Goal: Task Accomplishment & Management: Use online tool/utility

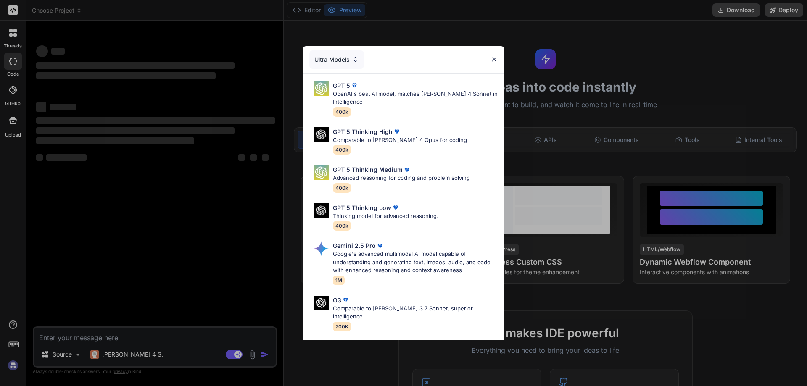
click at [496, 58] on img at bounding box center [494, 59] width 7 height 7
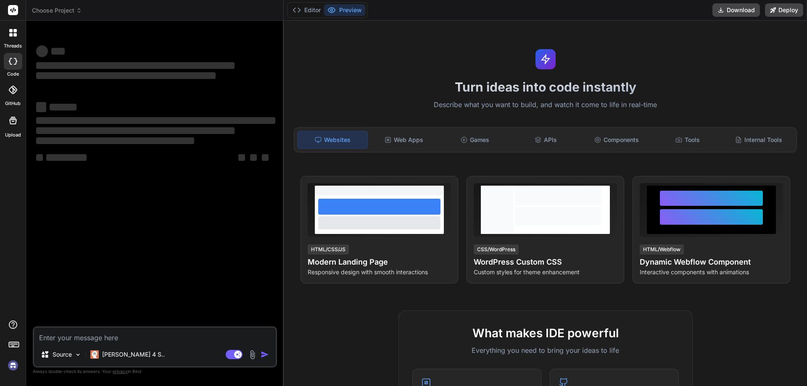
click at [9, 367] on img at bounding box center [13, 366] width 14 height 14
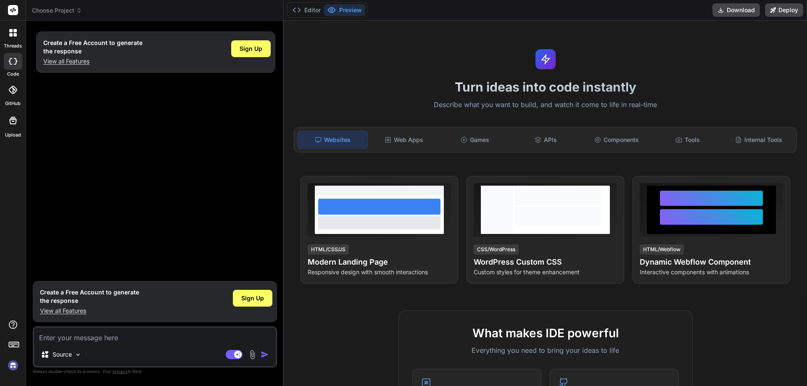
click at [13, 368] on img at bounding box center [13, 366] width 14 height 14
type textarea "x"
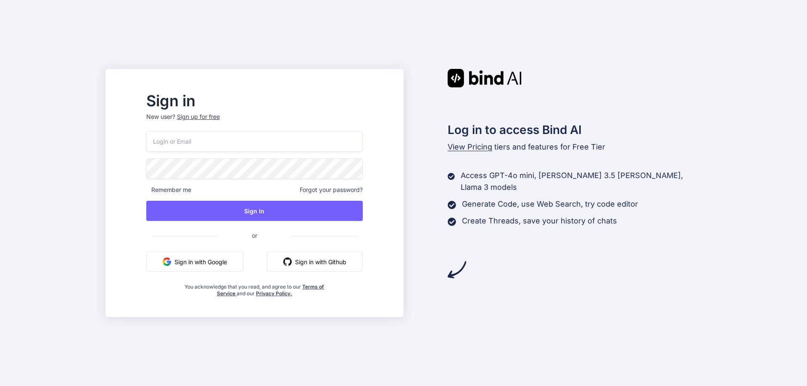
type input "[EMAIL_ADDRESS][DOMAIN_NAME]"
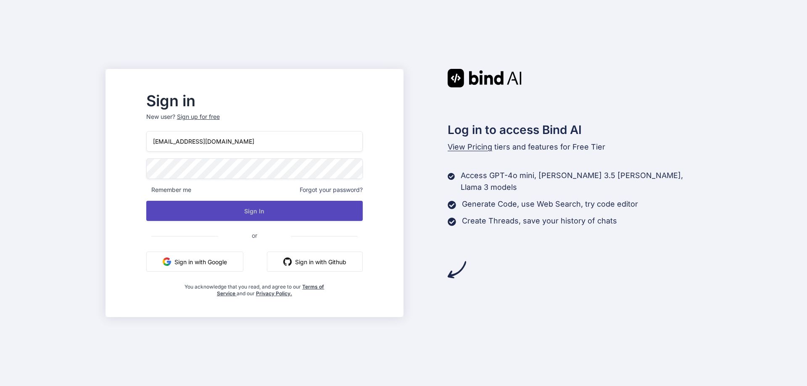
click at [334, 216] on button "Sign In" at bounding box center [254, 211] width 217 height 20
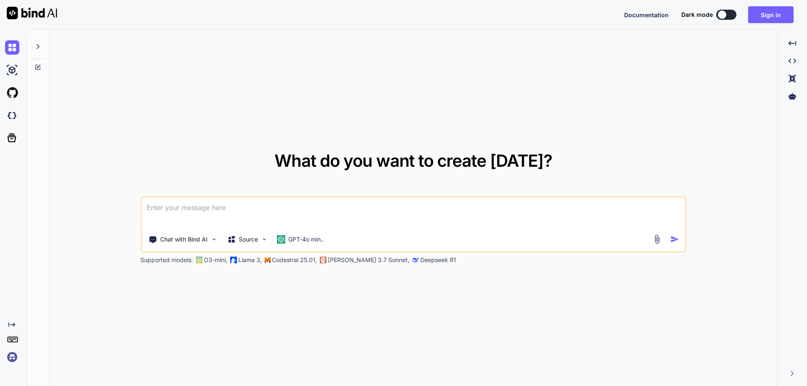
type textarea "x"
click at [771, 17] on button "Sign in" at bounding box center [770, 14] width 45 height 17
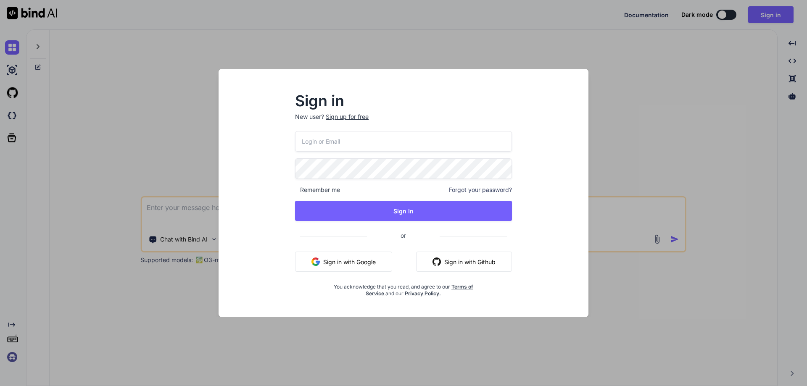
click at [325, 138] on input "email" at bounding box center [403, 141] width 217 height 21
paste input "netoonwork@gmail.com"
type input "netoonwork@gmail.com"
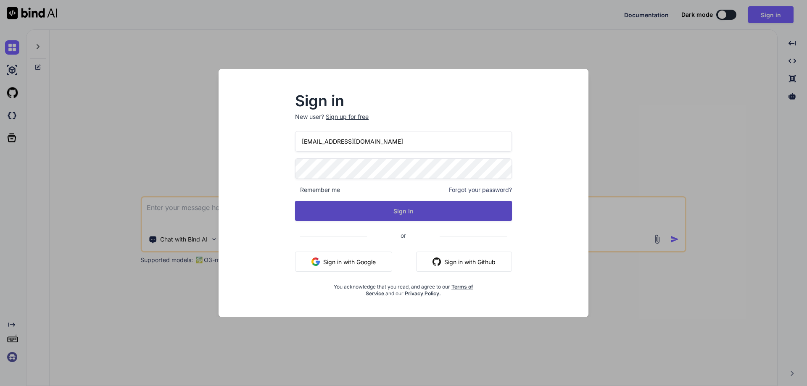
click at [361, 201] on button "Sign In" at bounding box center [403, 211] width 217 height 20
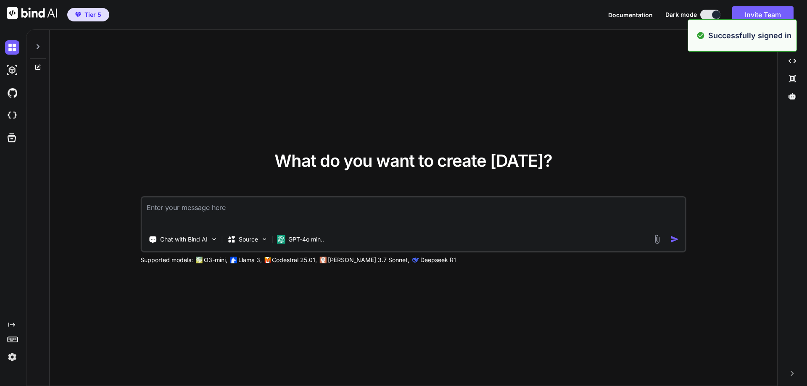
click at [613, 113] on div "What do you want to create today? Chat with Bind AI Source GPT-4o min.. Support…" at bounding box center [414, 208] width 728 height 357
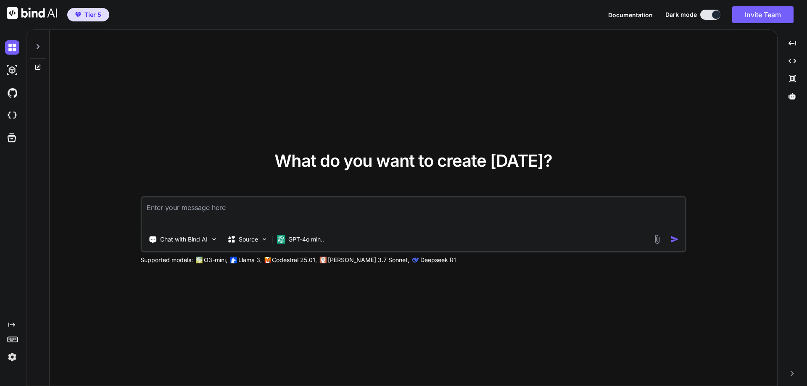
click at [244, 202] on textarea at bounding box center [414, 213] width 544 height 31
click at [12, 328] on icon "Created with Pixso." at bounding box center [11, 325] width 7 height 7
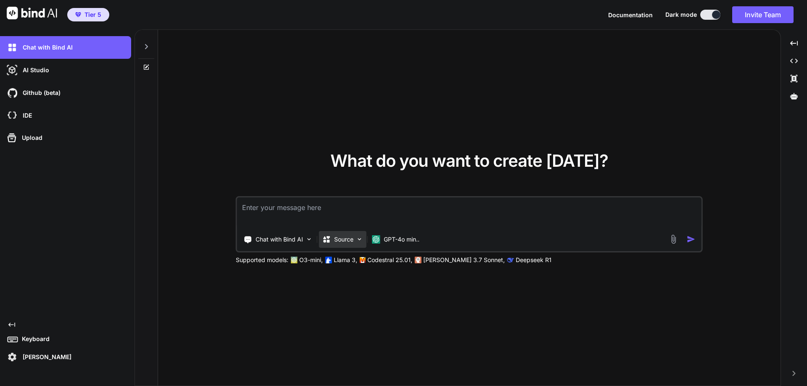
click at [357, 240] on img at bounding box center [359, 239] width 7 height 7
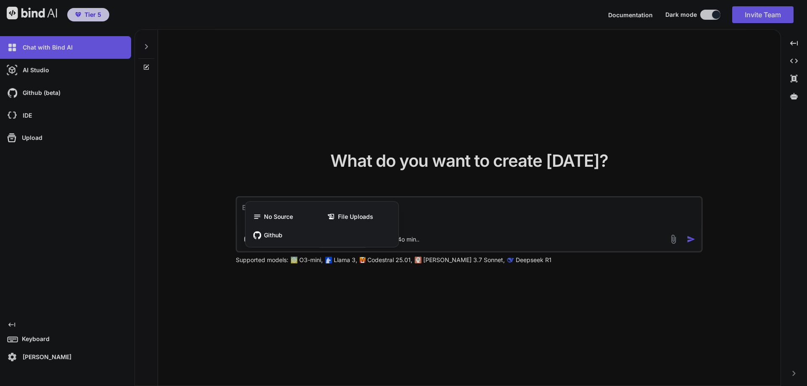
click at [352, 296] on div at bounding box center [403, 193] width 807 height 386
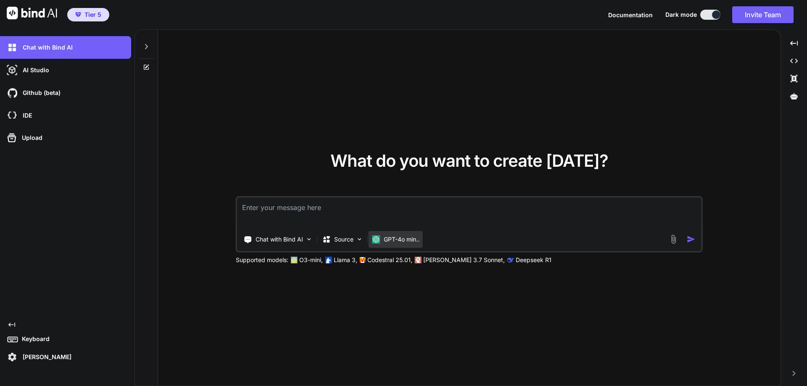
click at [405, 243] on p "GPT-4o min.." at bounding box center [402, 239] width 36 height 8
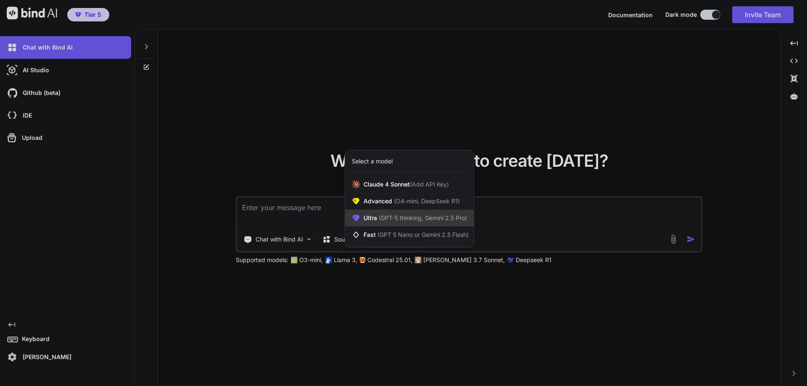
click at [405, 217] on span "(GPT-5 thinking, Gemini 2.5 Pro)" at bounding box center [422, 217] width 90 height 7
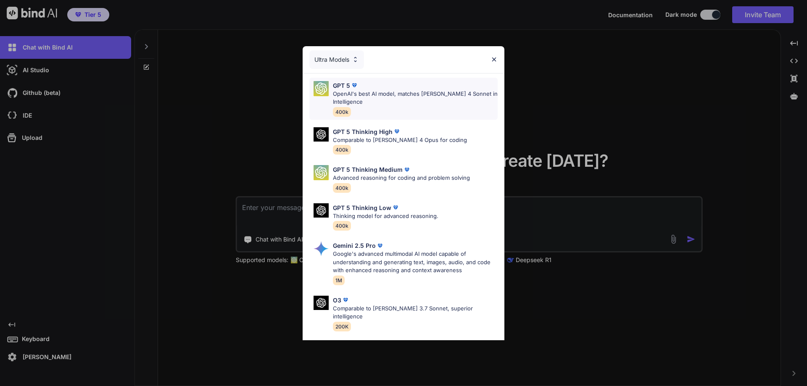
click at [378, 110] on div "GPT 5 OpenAI's best AI model, matches Claude 4 Sonnet in Intelligence 400k" at bounding box center [415, 98] width 165 height 35
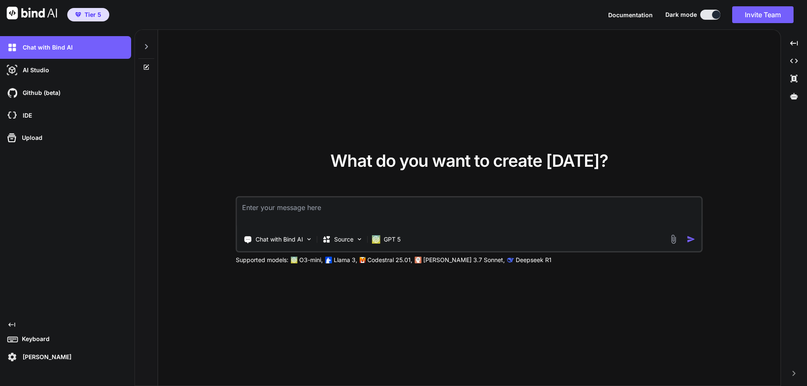
click at [332, 310] on div "What do you want to create today? Chat with Bind AI Source GPT 5 Supported mode…" at bounding box center [469, 208] width 623 height 357
click at [309, 215] on textarea at bounding box center [469, 213] width 465 height 31
click at [797, 43] on icon "Created with Pixso." at bounding box center [795, 44] width 8 height 8
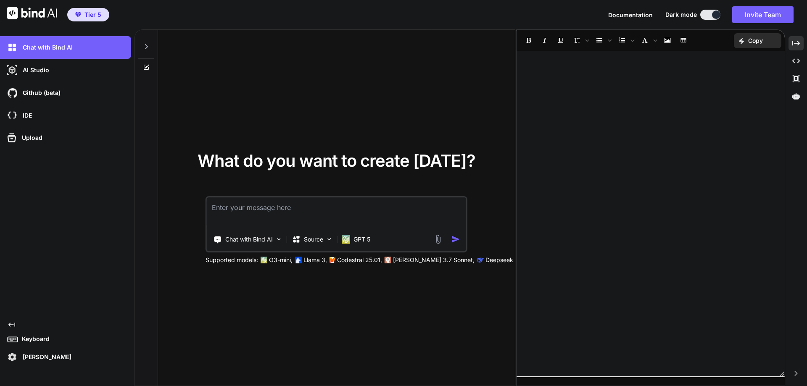
click at [619, 82] on div at bounding box center [651, 213] width 268 height 317
click at [791, 41] on div "Created with Pixso." at bounding box center [796, 43] width 15 height 14
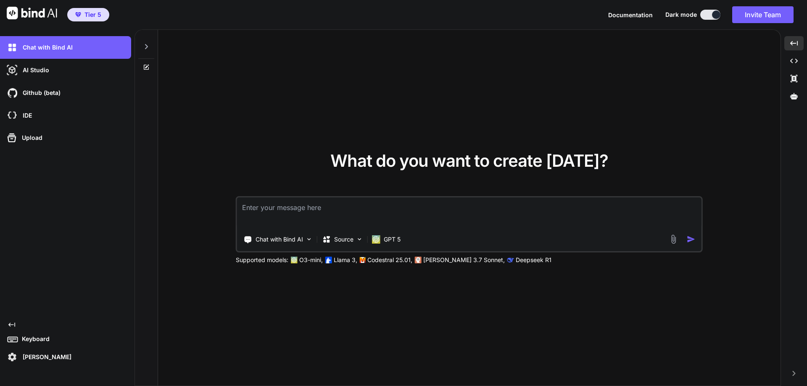
click at [398, 214] on textarea at bounding box center [469, 213] width 465 height 31
click at [148, 46] on icon at bounding box center [146, 46] width 7 height 7
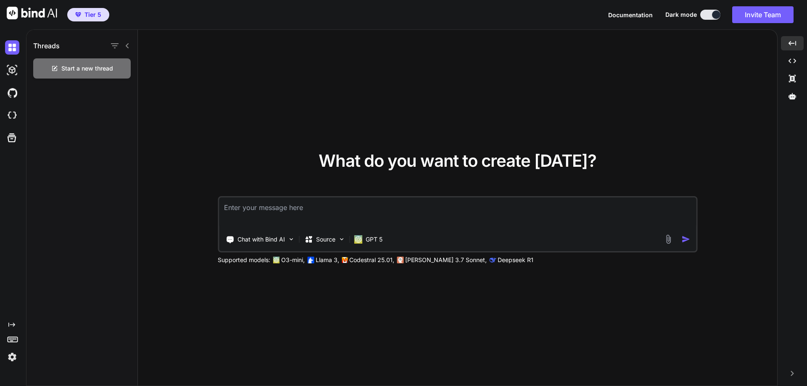
click at [128, 48] on icon at bounding box center [127, 45] width 3 height 5
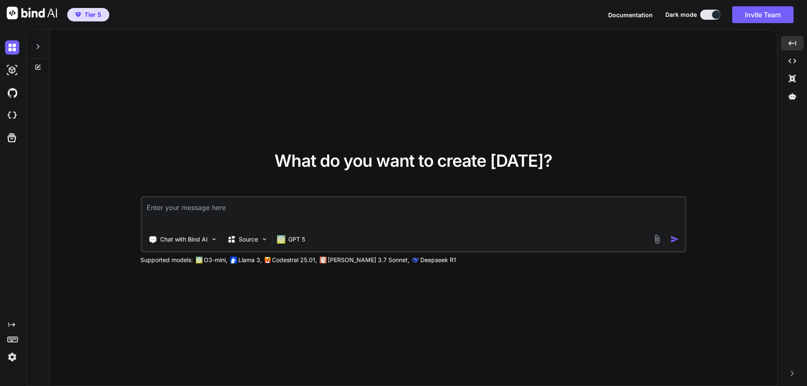
click at [35, 44] on icon at bounding box center [37, 46] width 7 height 7
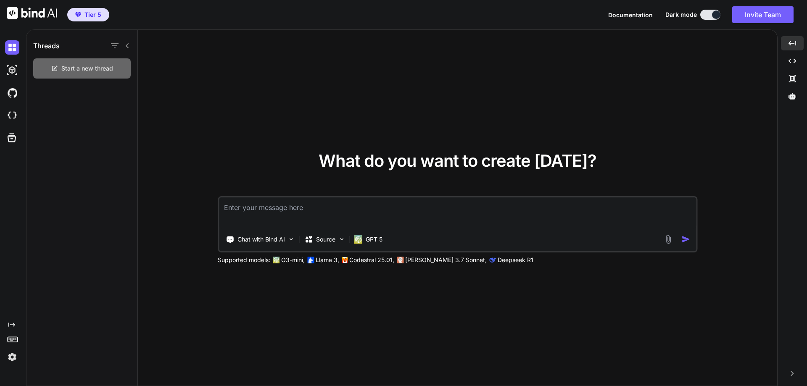
click at [82, 69] on span "Start a new thread" at bounding box center [87, 68] width 52 height 8
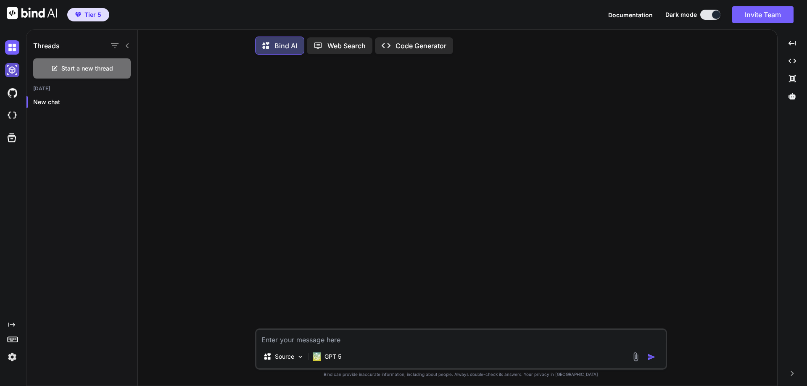
click at [9, 70] on img at bounding box center [12, 70] width 14 height 14
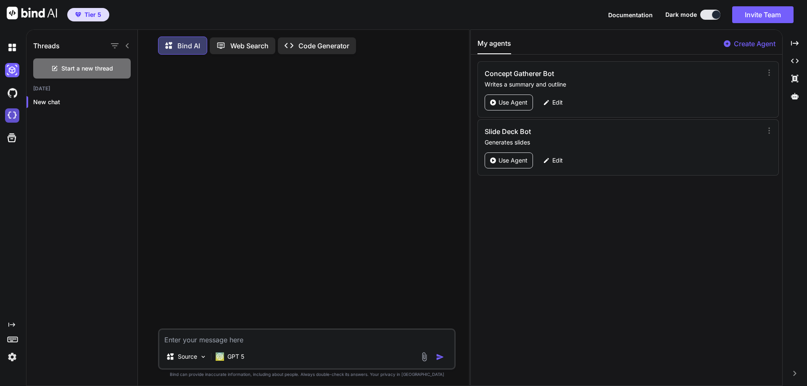
click at [16, 117] on img at bounding box center [12, 115] width 14 height 14
click at [314, 47] on p "Code Generator" at bounding box center [324, 46] width 51 height 10
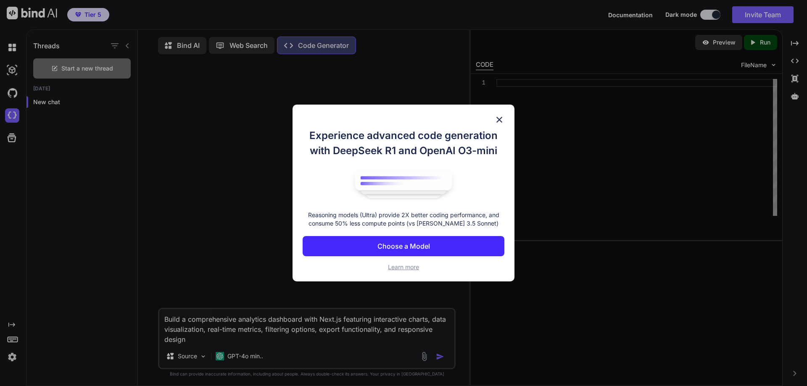
click at [427, 247] on p "Choose a Model" at bounding box center [404, 246] width 53 height 10
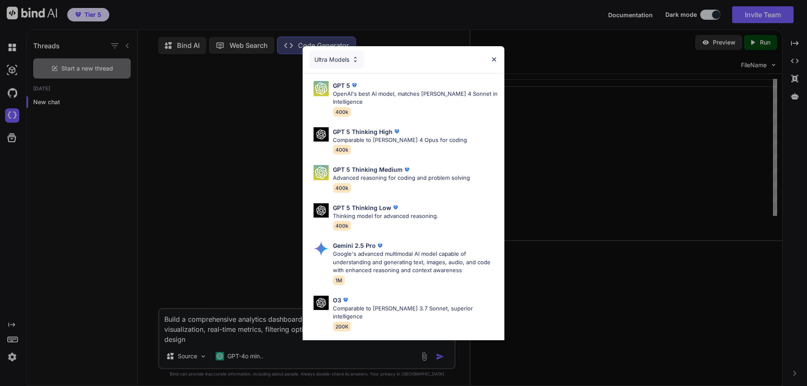
click at [526, 212] on div "Ultra Models GPT 5 OpenAI's best AI model, matches [PERSON_NAME] 4 Sonnet in In…" at bounding box center [403, 193] width 807 height 386
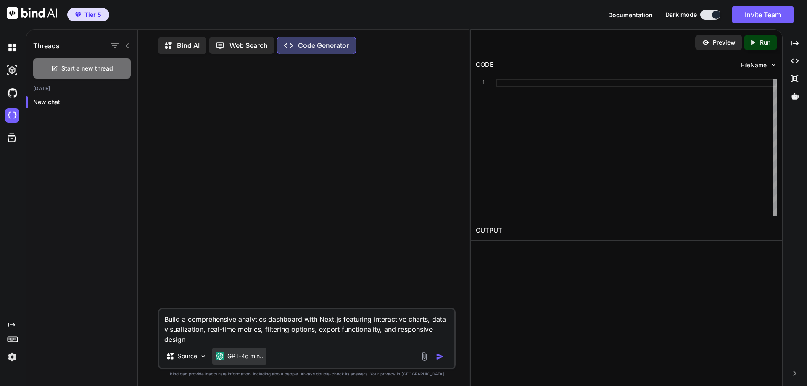
click at [251, 361] on p "GPT-4o min.." at bounding box center [245, 356] width 36 height 8
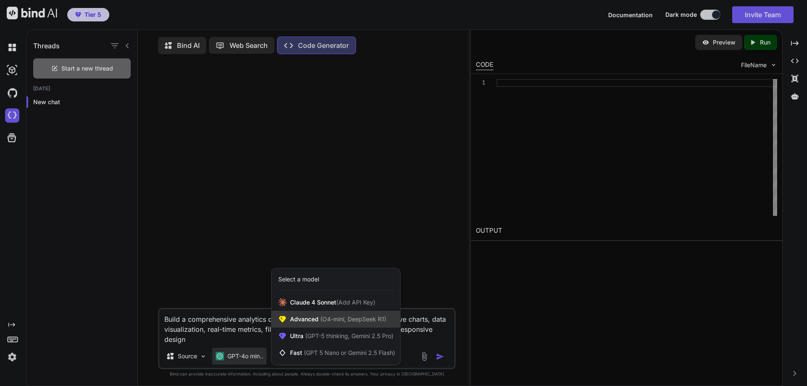
click at [370, 324] on span "Advanced (O4-mini, DeepSeek R1)" at bounding box center [338, 319] width 96 height 8
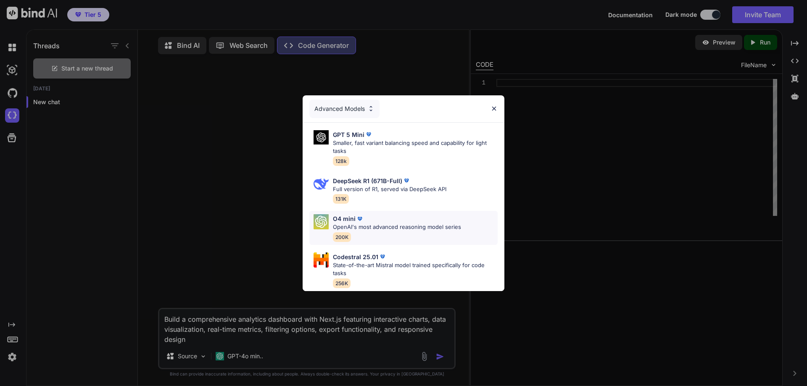
click at [356, 223] on p "OpenAI's most advanced reasoning model series" at bounding box center [397, 227] width 128 height 8
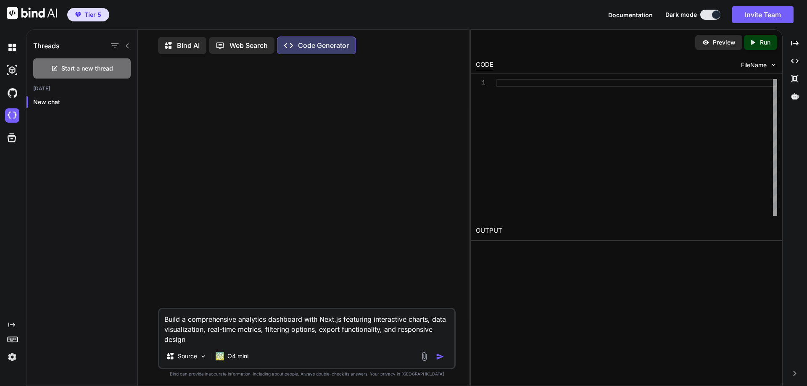
click at [439, 357] on img "button" at bounding box center [440, 357] width 8 height 8
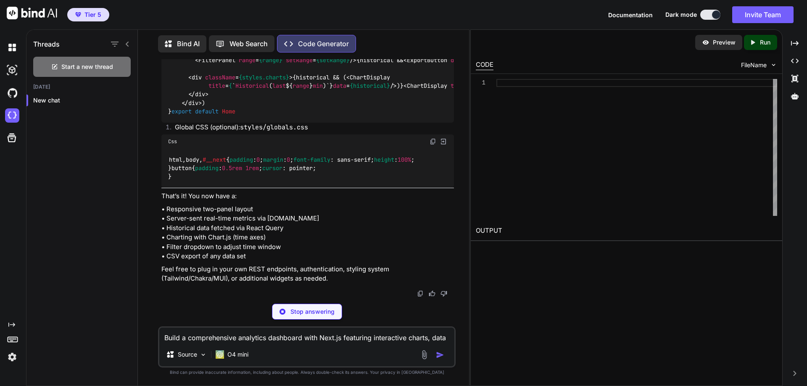
scroll to position [2896, 0]
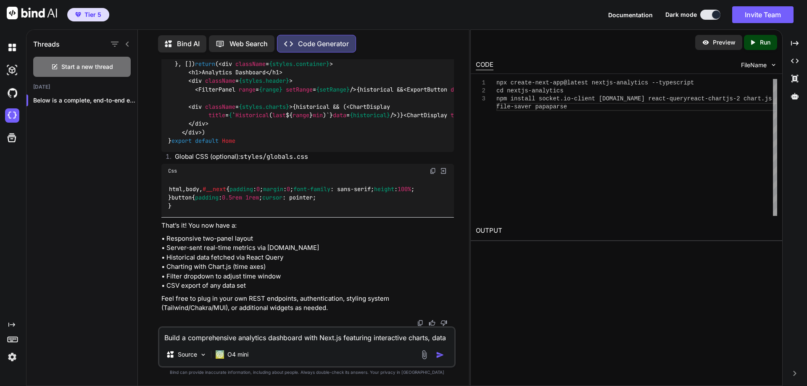
click at [768, 45] on p "Run" at bounding box center [765, 42] width 11 height 8
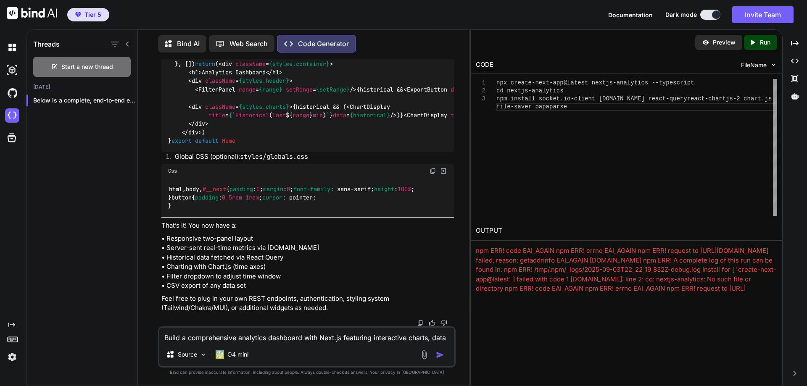
click at [719, 42] on p "Preview" at bounding box center [724, 42] width 23 height 8
click at [757, 66] on span "FileName" at bounding box center [754, 65] width 26 height 8
click at [719, 43] on p "Preview" at bounding box center [724, 42] width 23 height 8
click at [589, 158] on div "npx create-next-app@latest nextjs-analytics --type script cd nextjs-analytics n…" at bounding box center [637, 147] width 281 height 137
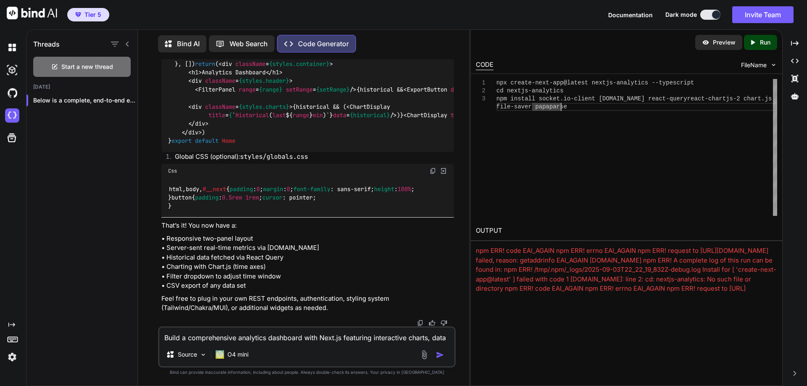
click at [589, 158] on div "npx create-next-app@latest nextjs-analytics --type script cd nextjs-analytics n…" at bounding box center [637, 147] width 281 height 137
click at [533, 249] on div "npm ERR! code EAI_AGAIN npm ERR! errno EAI_AGAIN npm ERR! request to https://re…" at bounding box center [626, 284] width 301 height 76
click at [446, 167] on img at bounding box center [444, 171] width 8 height 8
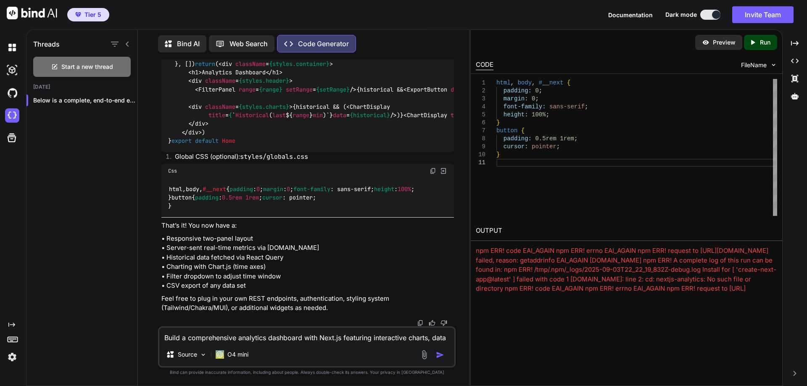
click at [709, 46] on div "Preview" at bounding box center [718, 42] width 47 height 15
click at [754, 43] on icon "Created with Pixso." at bounding box center [753, 43] width 8 height 8
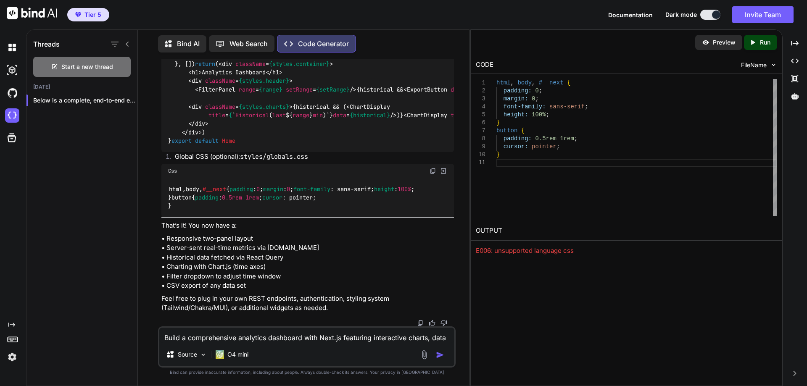
scroll to position [2685, 0]
click at [105, 100] on p "Below is a complete, end-to-end example ..." at bounding box center [85, 100] width 104 height 8
click at [246, 50] on div "Web Search" at bounding box center [242, 43] width 66 height 17
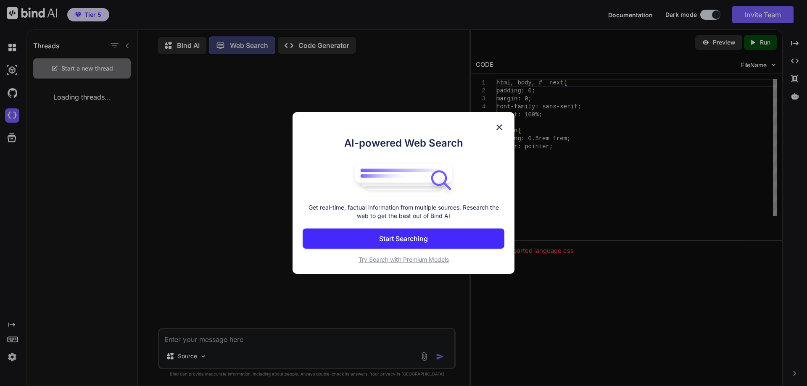
scroll to position [4, 0]
click at [503, 127] on img at bounding box center [500, 127] width 10 height 10
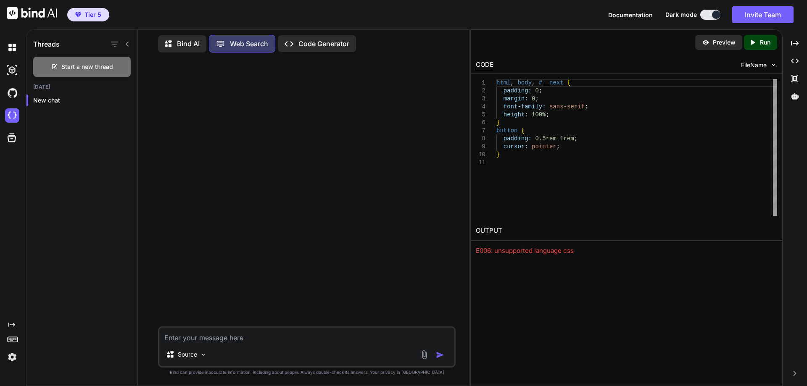
click at [179, 36] on div "Bind AI" at bounding box center [182, 43] width 48 height 17
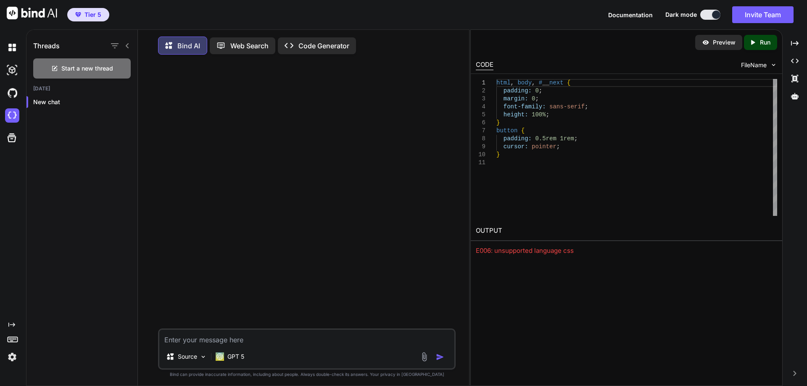
click at [290, 48] on icon "Created with Pixso." at bounding box center [289, 45] width 9 height 9
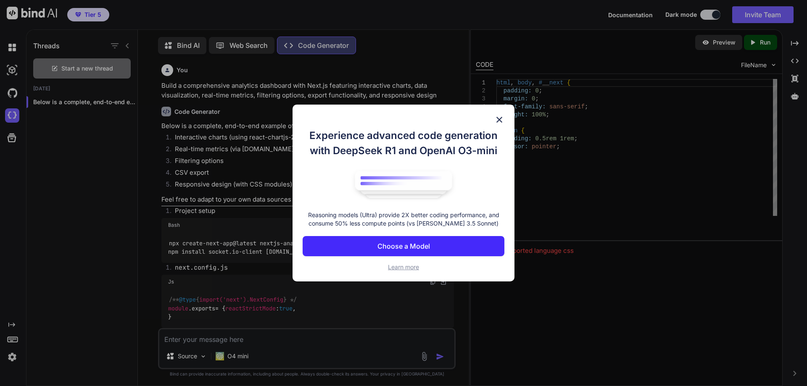
scroll to position [4, 0]
click at [431, 248] on button "Choose a Model" at bounding box center [404, 246] width 202 height 20
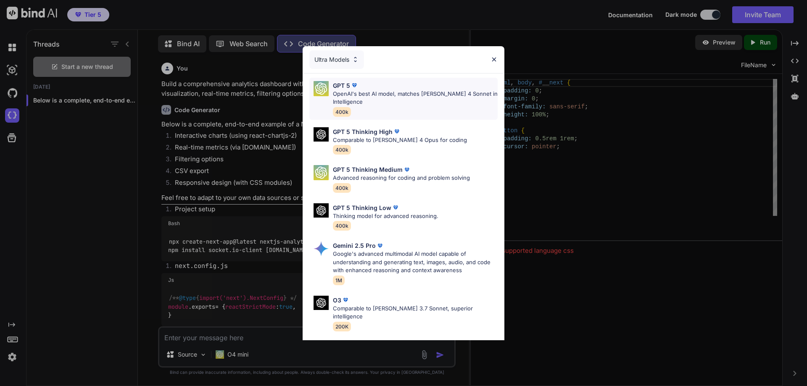
click at [375, 90] on p "OpenAI's best AI model, matches [PERSON_NAME] 4 Sonnet in Intelligence" at bounding box center [415, 98] width 165 height 16
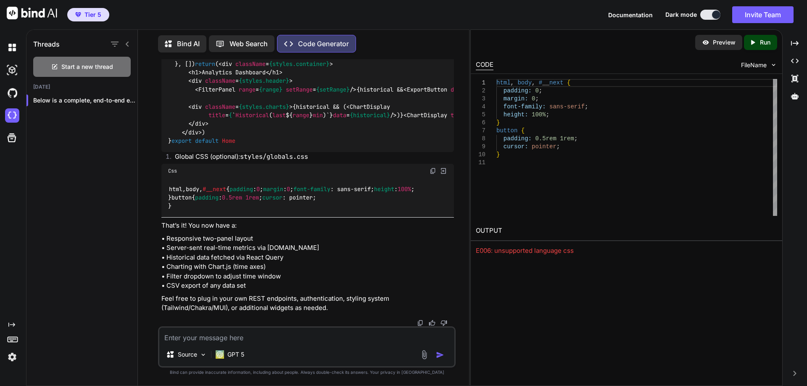
scroll to position [2439, 0]
click at [268, 341] on textarea at bounding box center [306, 335] width 295 height 15
type textarea "I can't preview this"
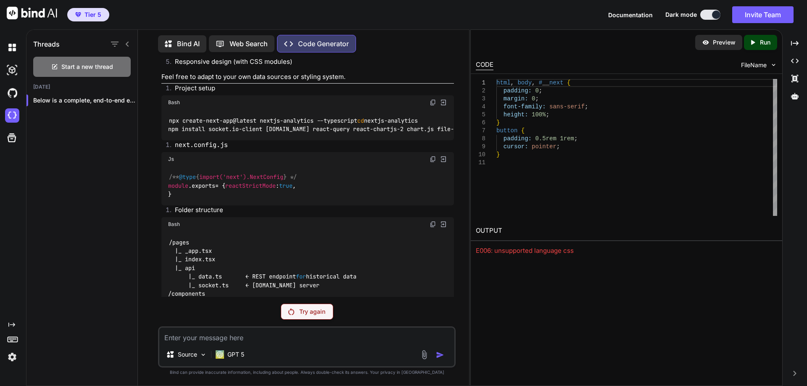
scroll to position [39, 0]
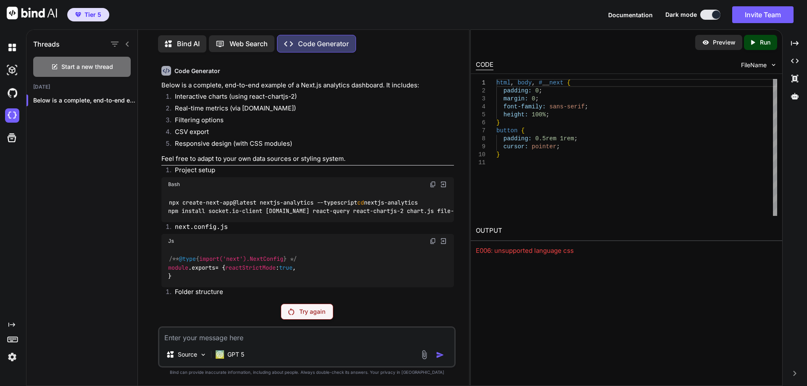
click at [304, 312] on p "Try again" at bounding box center [312, 312] width 26 height 8
click at [233, 354] on p "GPT 5" at bounding box center [235, 355] width 17 height 8
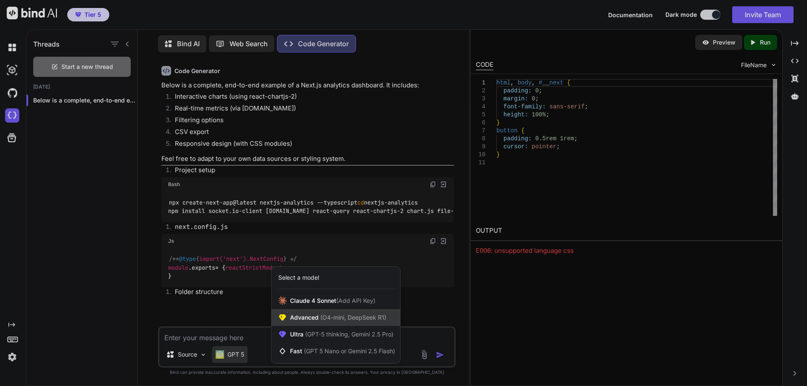
click at [359, 318] on span "(O4-mini, DeepSeek R1)" at bounding box center [353, 317] width 68 height 7
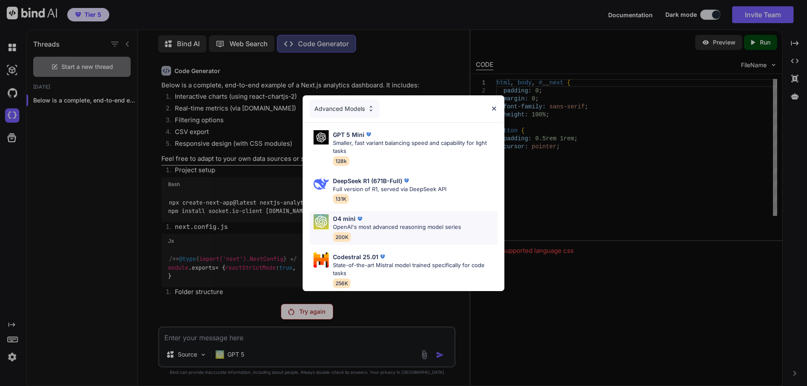
click at [360, 235] on div "O4 mini OpenAI's most advanced reasoning model series 200K" at bounding box center [397, 227] width 128 height 27
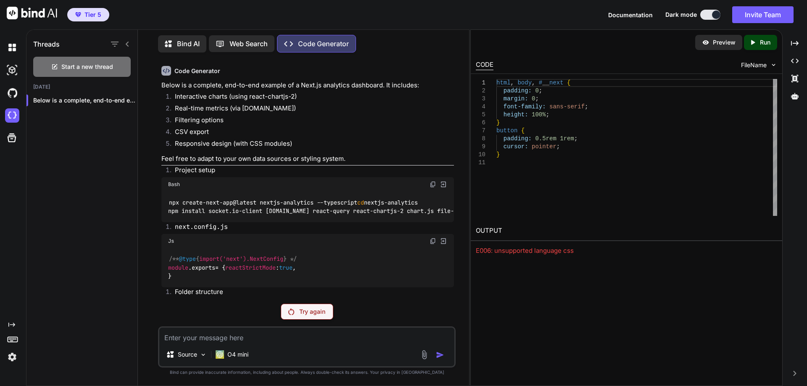
click at [323, 311] on p "Try again" at bounding box center [312, 312] width 26 height 8
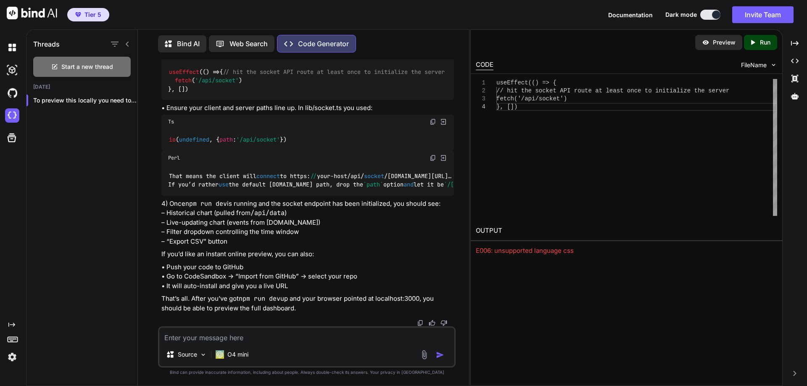
scroll to position [3526, 0]
click at [762, 41] on p "Run" at bounding box center [765, 42] width 11 height 8
click at [12, 51] on img at bounding box center [12, 47] width 14 height 14
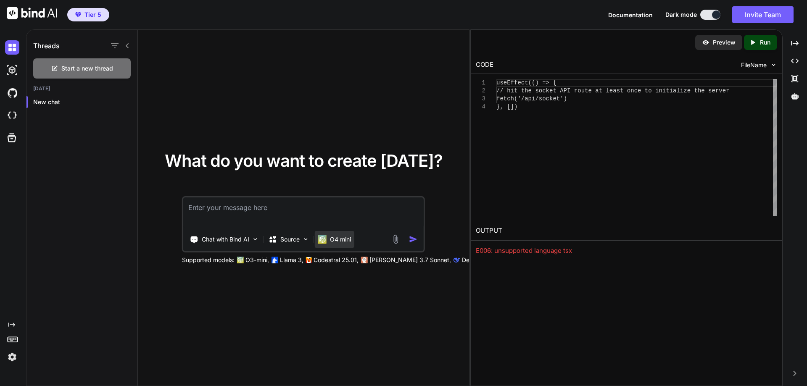
click at [329, 241] on div "O4 mini" at bounding box center [334, 239] width 33 height 8
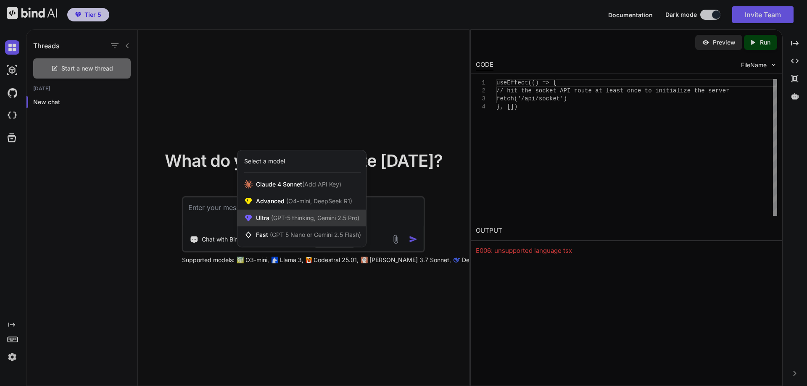
click at [339, 222] on div "Ultra (GPT-5 thinking, Gemini 2.5 Pro)" at bounding box center [302, 218] width 129 height 17
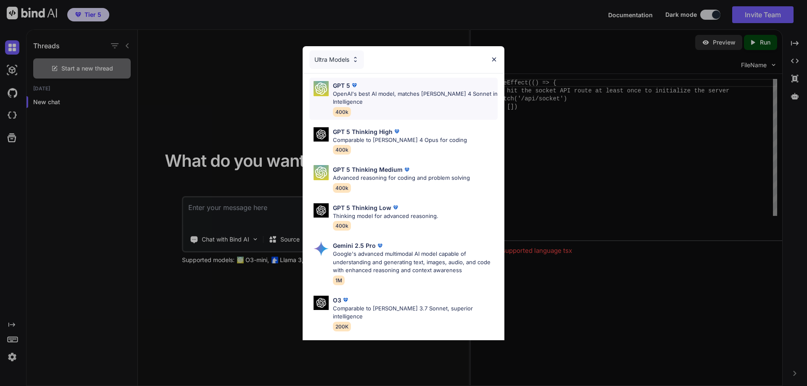
click at [379, 102] on p "OpenAI's best AI model, matches [PERSON_NAME] 4 Sonnet in Intelligence" at bounding box center [415, 98] width 165 height 16
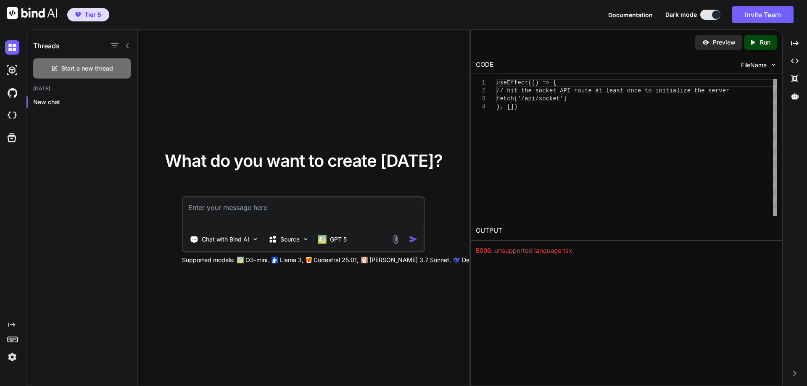
click at [279, 208] on textarea at bounding box center [303, 213] width 241 height 31
paste textarea "Build a comprehensive analytics dashboard with Next.js featuring interactive ch…"
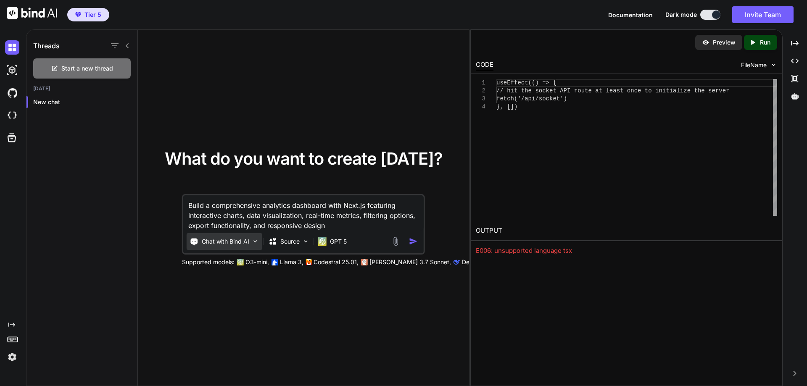
type textarea "Build a comprehensive analytics dashboard with Next.js featuring interactive ch…"
click at [250, 244] on div "Chat with Bind AI" at bounding box center [225, 241] width 76 height 17
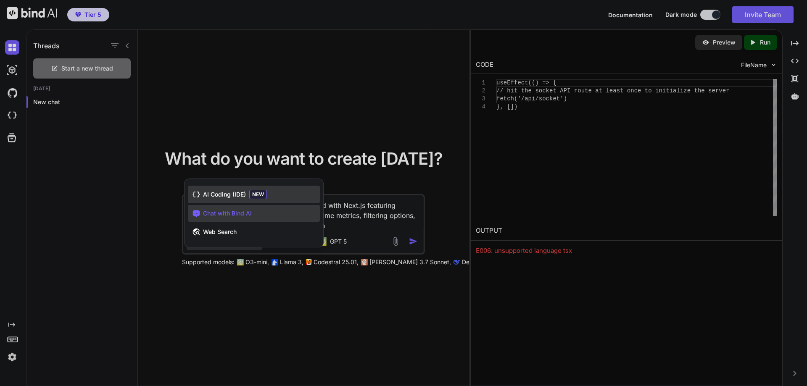
click at [247, 197] on div "AI Coding (IDE) NEW" at bounding box center [254, 195] width 132 height 18
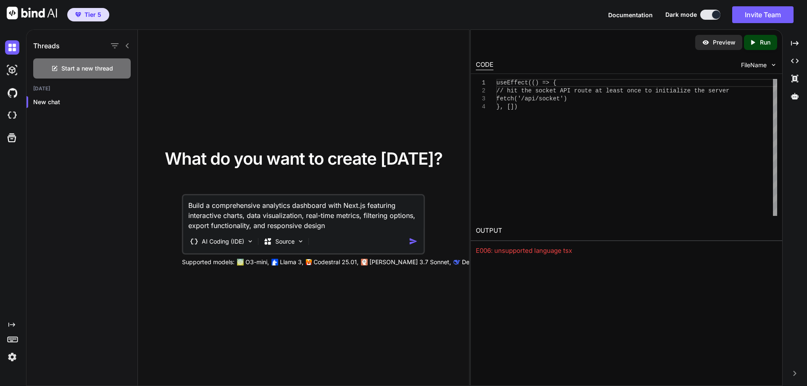
click at [411, 243] on img "button" at bounding box center [413, 241] width 9 height 9
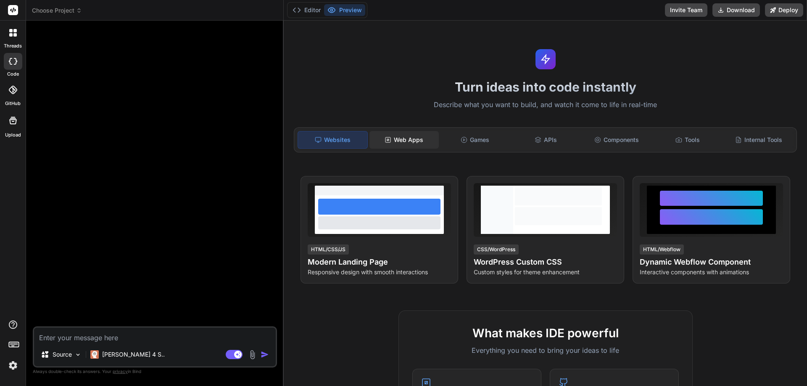
click at [395, 140] on div "Web Apps" at bounding box center [404, 140] width 69 height 18
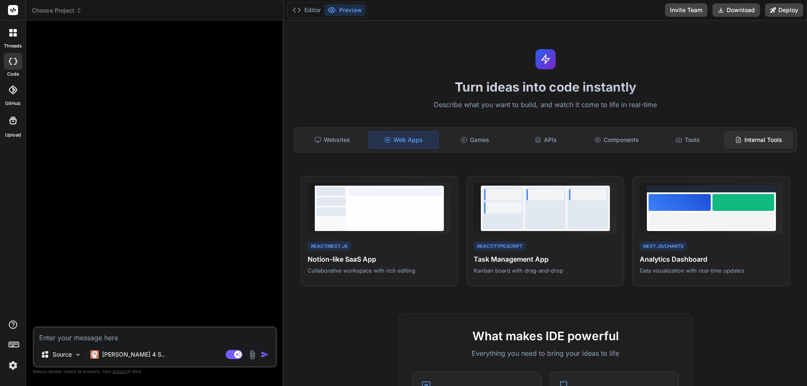
click at [726, 148] on div "Internal Tools" at bounding box center [758, 140] width 69 height 18
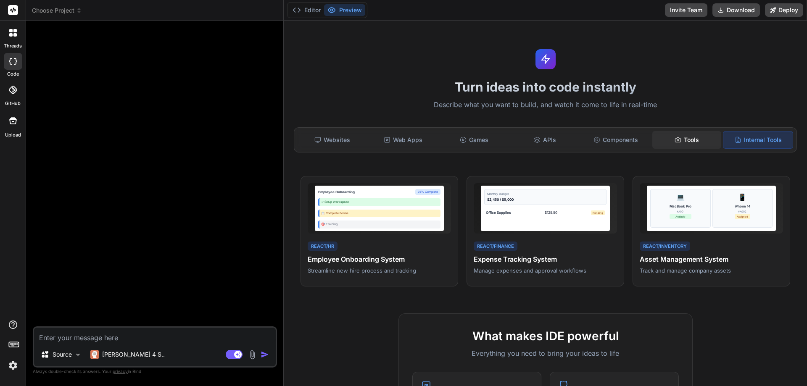
click at [692, 146] on div "Tools" at bounding box center [687, 140] width 69 height 18
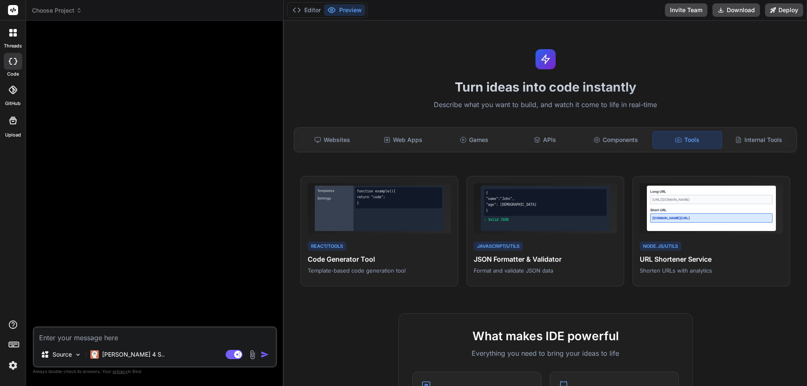
click at [590, 150] on div "Websites Web Apps Games APIs Components Tools Internal Tools" at bounding box center [545, 139] width 503 height 25
click at [607, 145] on div "Components" at bounding box center [616, 140] width 69 height 18
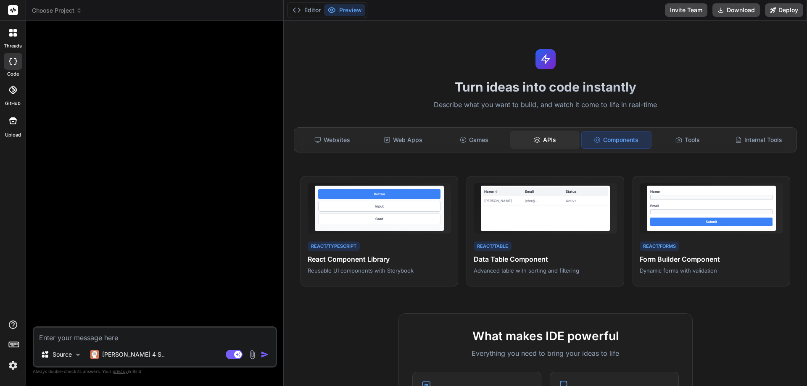
click at [557, 146] on div "APIs" at bounding box center [544, 140] width 69 height 18
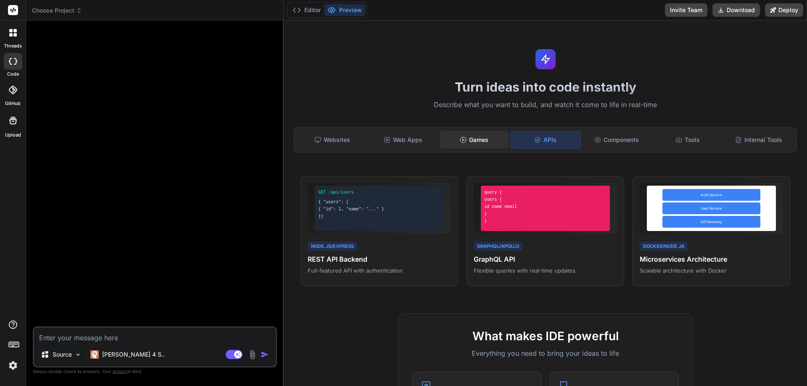
click at [491, 144] on div "Games" at bounding box center [474, 140] width 69 height 18
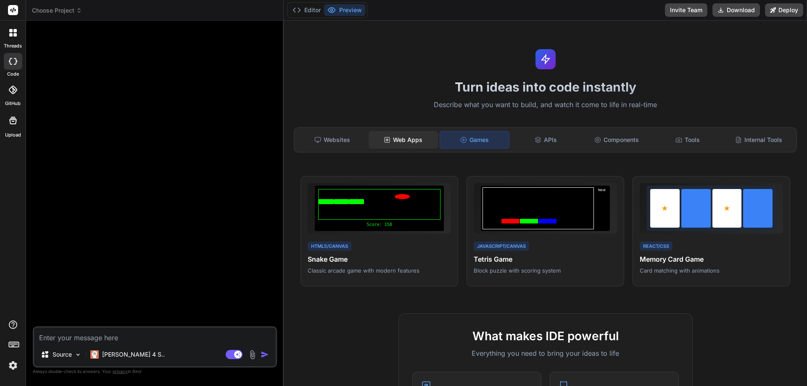
click at [408, 140] on div "Web Apps" at bounding box center [403, 140] width 69 height 18
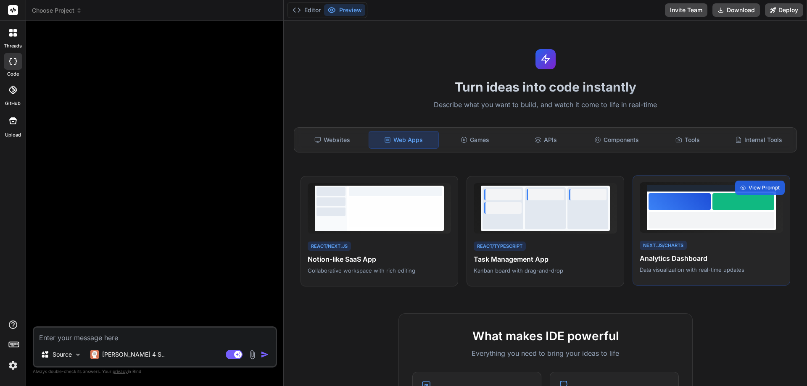
click at [666, 219] on div at bounding box center [712, 220] width 126 height 17
click at [756, 187] on span "View Prompt" at bounding box center [764, 188] width 31 height 8
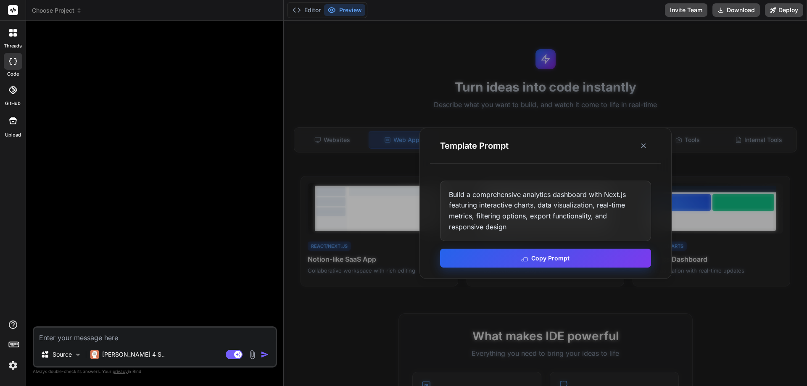
click at [570, 260] on button "Copy Prompt" at bounding box center [545, 258] width 211 height 19
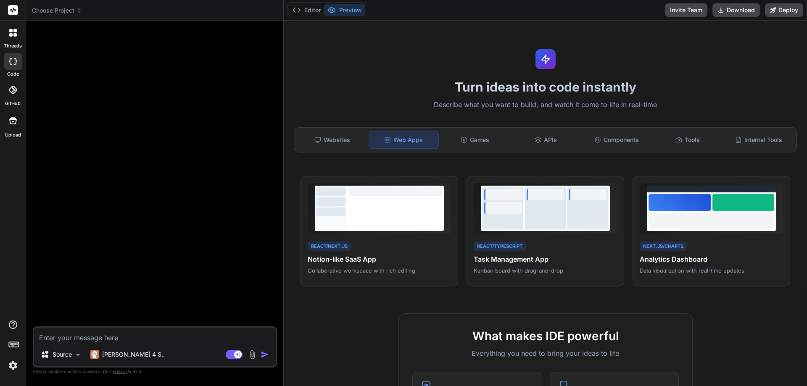
click at [164, 340] on textarea at bounding box center [155, 335] width 242 height 15
click at [305, 9] on button "Editor" at bounding box center [306, 10] width 35 height 12
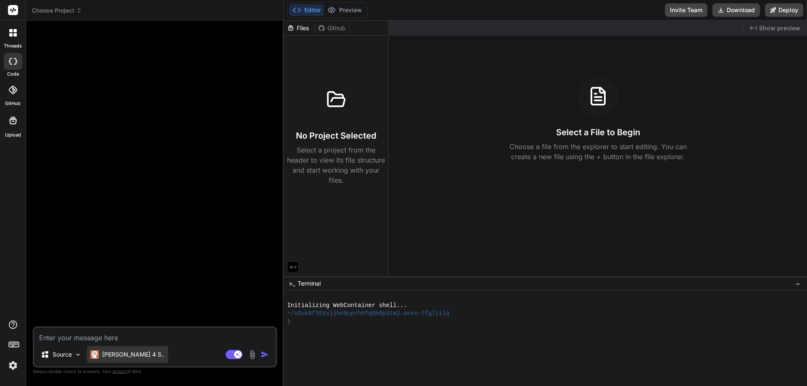
click at [132, 355] on p "Claude 4 S.." at bounding box center [133, 355] width 63 height 8
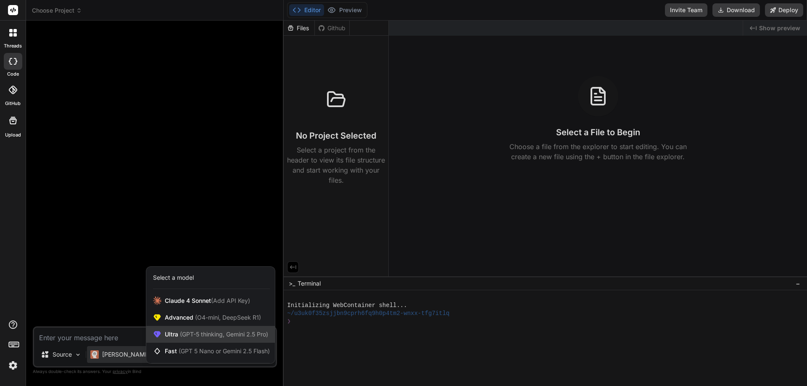
click at [241, 337] on span "(GPT-5 thinking, Gemini 2.5 Pro)" at bounding box center [223, 334] width 90 height 7
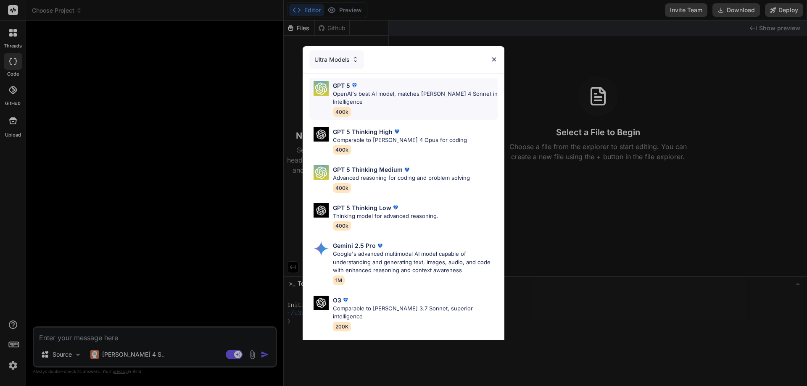
click at [359, 101] on p "OpenAI's best AI model, matches [PERSON_NAME] 4 Sonnet in Intelligence" at bounding box center [415, 98] width 165 height 16
type textarea "x"
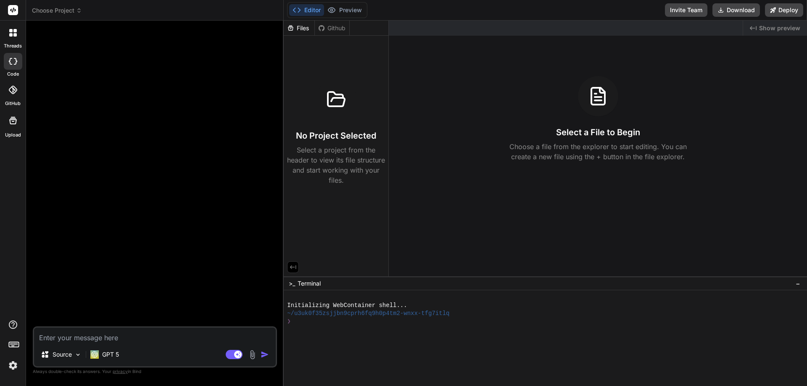
click at [136, 340] on textarea at bounding box center [155, 335] width 242 height 15
click at [128, 340] on textarea at bounding box center [155, 335] width 242 height 15
paste textarea "Build a comprehensive analytics dashboard with Next.js featuring interactive ch…"
type textarea "Build a comprehensive analytics dashboard with Next.js featuring interactive ch…"
type textarea "x"
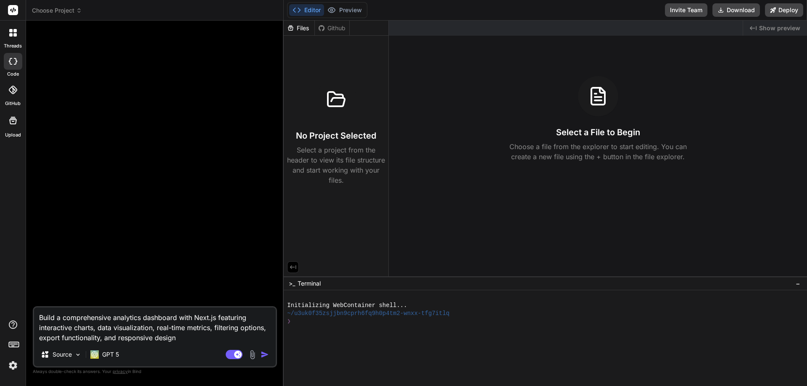
type textarea "Build a comprehensive analytics dashboard with Next.js featuring interactive ch…"
click at [267, 357] on img "button" at bounding box center [265, 355] width 8 height 8
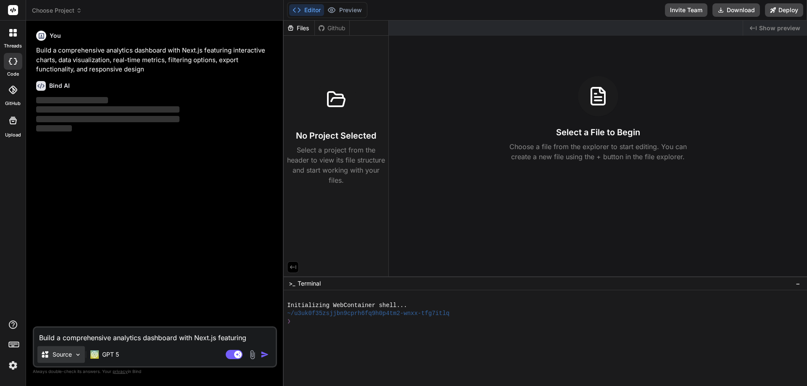
click at [72, 357] on p "Source" at bounding box center [62, 355] width 19 height 8
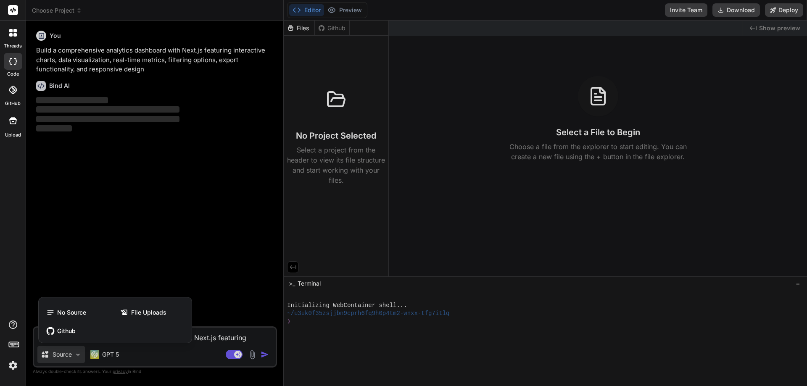
click at [118, 280] on div at bounding box center [403, 193] width 807 height 386
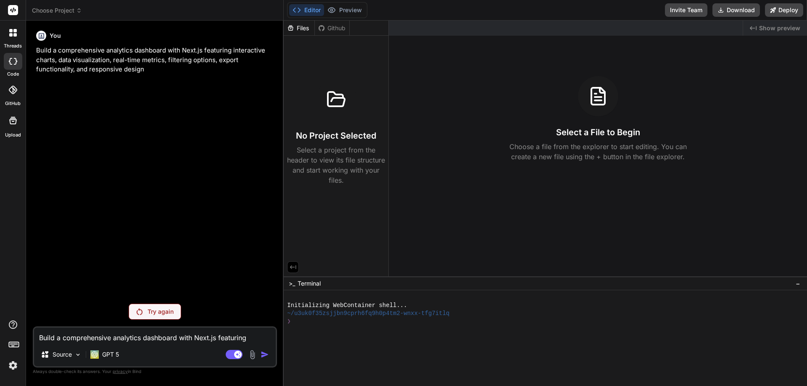
click at [163, 315] on p "Try again" at bounding box center [161, 312] width 26 height 8
click at [108, 356] on p "GPT 5" at bounding box center [110, 355] width 17 height 8
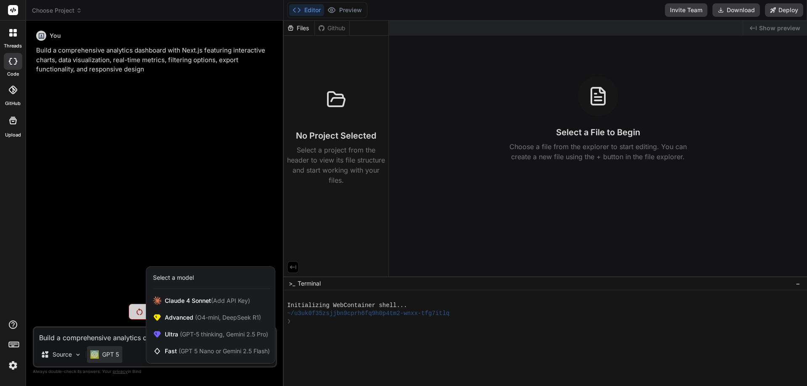
click at [97, 315] on div at bounding box center [403, 193] width 807 height 386
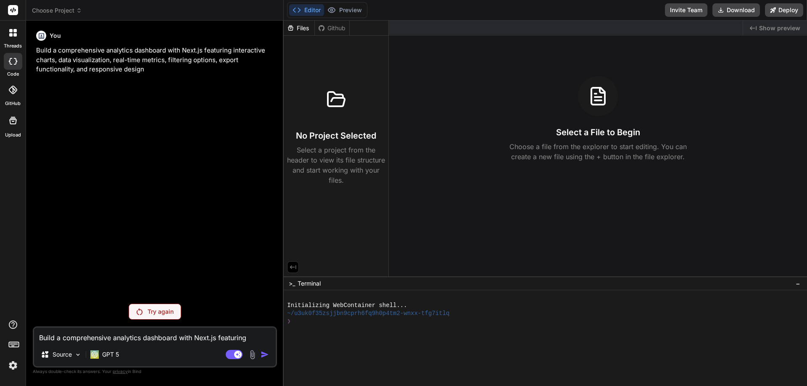
click at [16, 60] on icon at bounding box center [13, 61] width 8 height 7
click at [13, 90] on icon at bounding box center [13, 90] width 8 height 8
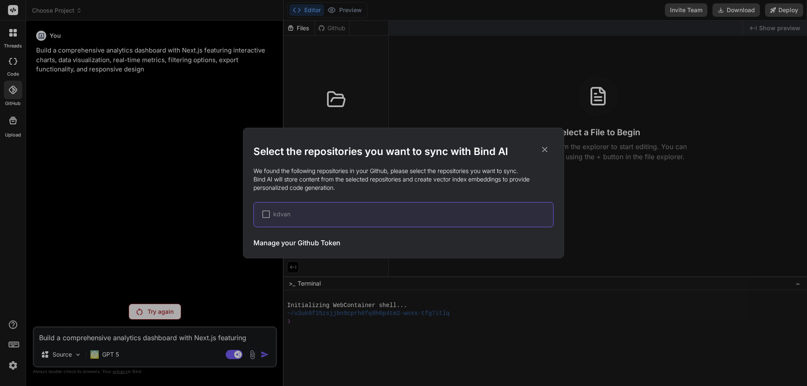
click at [547, 152] on icon at bounding box center [544, 149] width 5 height 5
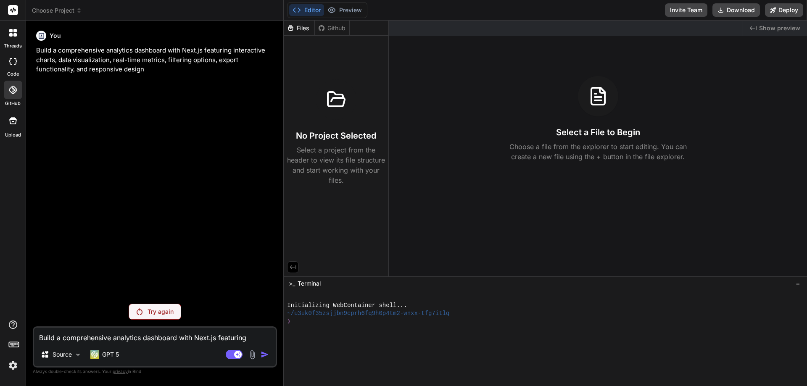
click at [168, 155] on div "You Build a comprehensive analytics dashboard with Next.js featuring interactiv…" at bounding box center [155, 162] width 243 height 270
click at [10, 364] on img at bounding box center [13, 366] width 14 height 14
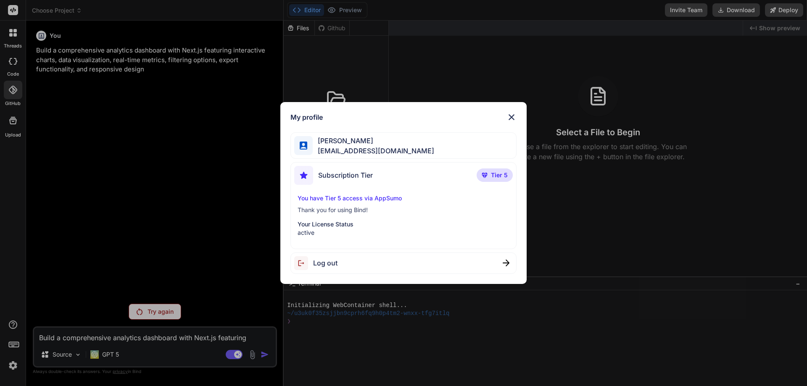
click at [360, 180] on span "Subscription Tier" at bounding box center [345, 175] width 55 height 10
click at [508, 118] on img at bounding box center [512, 117] width 10 height 10
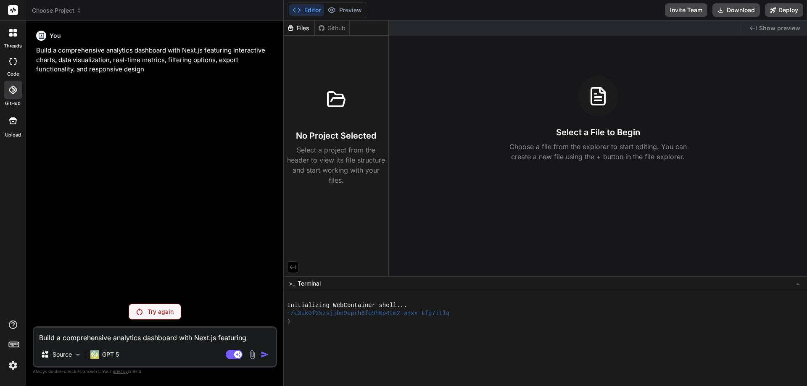
click at [129, 114] on div "You Build a comprehensive analytics dashboard with Next.js featuring interactiv…" at bounding box center [155, 162] width 243 height 270
click at [17, 58] on div at bounding box center [13, 61] width 19 height 17
click at [12, 37] on div at bounding box center [13, 33] width 18 height 18
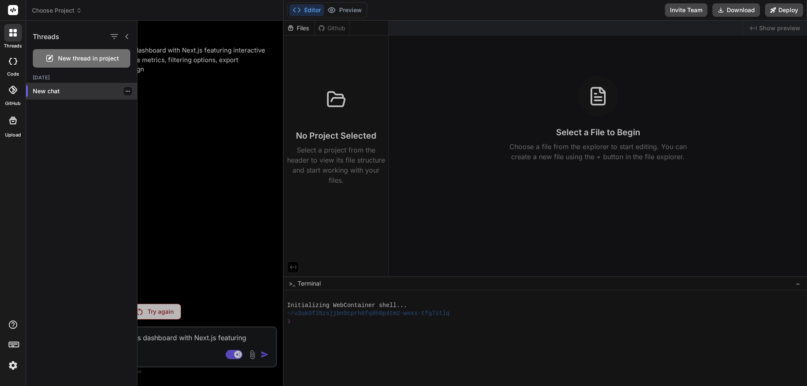
click at [41, 89] on p "New chat" at bounding box center [85, 91] width 104 height 8
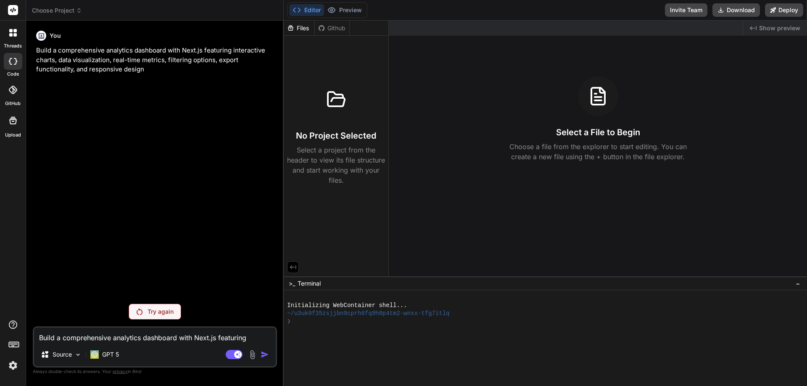
click at [93, 106] on div "You Build a comprehensive analytics dashboard with Next.js featuring interactiv…" at bounding box center [155, 162] width 243 height 270
click at [64, 12] on span "Choose Project" at bounding box center [57, 10] width 50 height 8
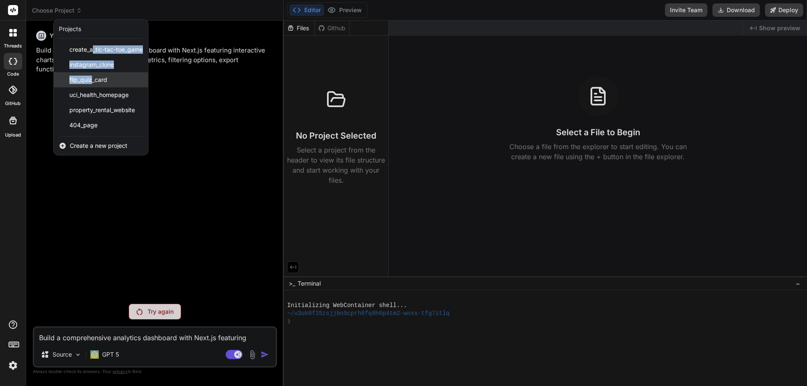
drag, startPoint x: 94, startPoint y: 53, endPoint x: 92, endPoint y: 85, distance: 32.0
click at [92, 85] on div "create_a_tic-tac-toe_game instagram_clone flip_quiz_card uci_health_homepage pr…" at bounding box center [101, 87] width 94 height 91
click at [92, 82] on span "flip_quiz_card" at bounding box center [88, 80] width 38 height 8
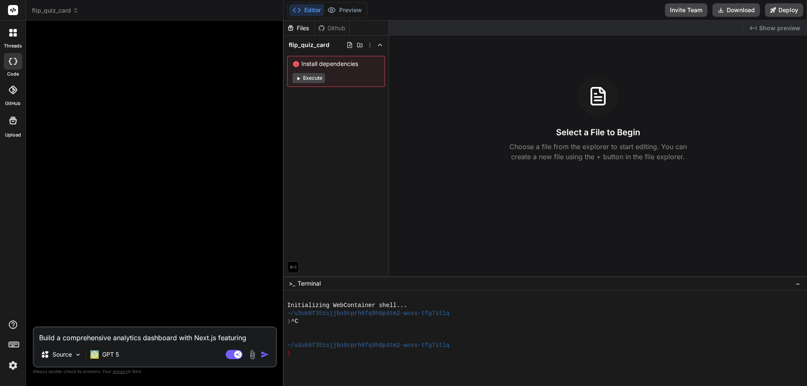
click at [312, 83] on button "Execute" at bounding box center [309, 78] width 32 height 10
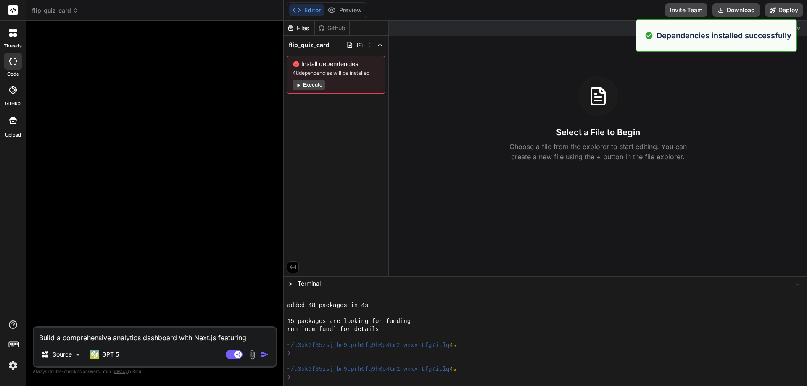
scroll to position [96, 0]
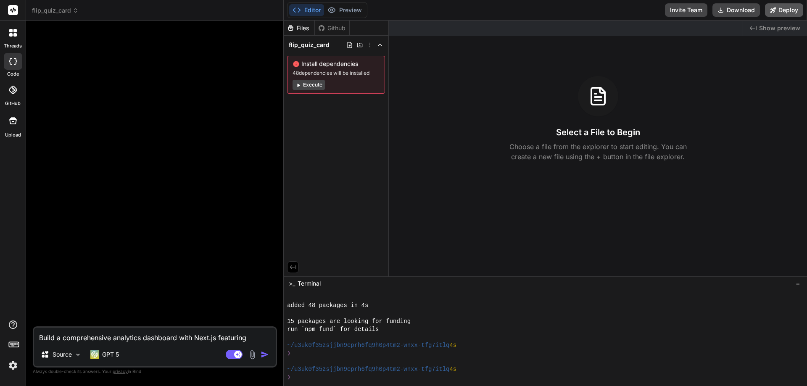
click at [777, 8] on button "Deploy" at bounding box center [784, 9] width 38 height 13
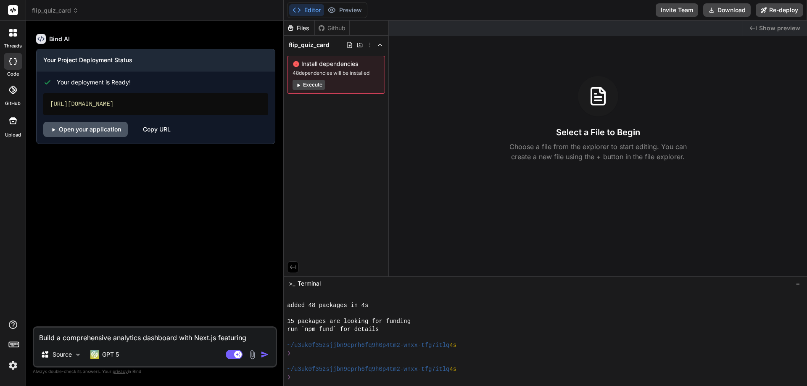
click at [71, 136] on link "Open your application" at bounding box center [85, 129] width 85 height 15
click at [310, 82] on button "Execute" at bounding box center [309, 85] width 32 height 10
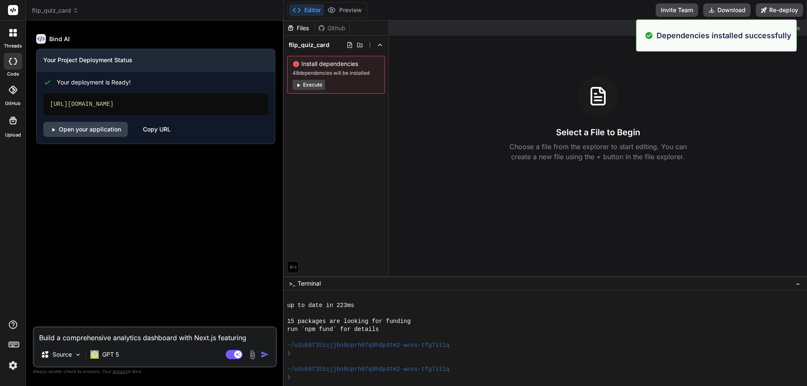
scroll to position [216, 0]
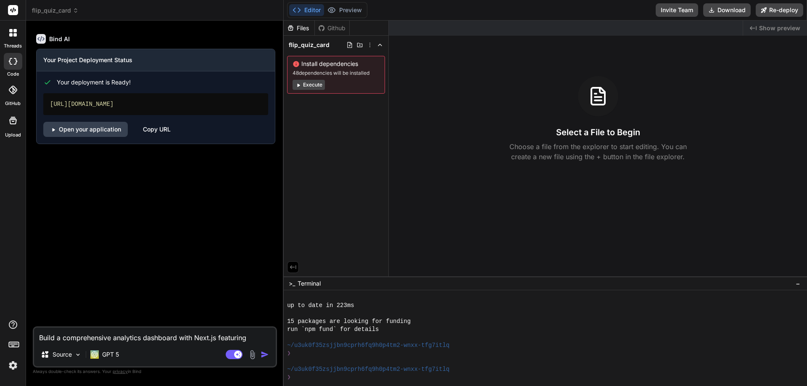
click at [401, 106] on div "Select a File to Begin Choose a file from the explorer to start editing. You ca…" at bounding box center [598, 119] width 418 height 86
click at [90, 127] on link "Open your application" at bounding box center [85, 129] width 85 height 15
click at [115, 354] on p "GPT 5" at bounding box center [110, 355] width 17 height 8
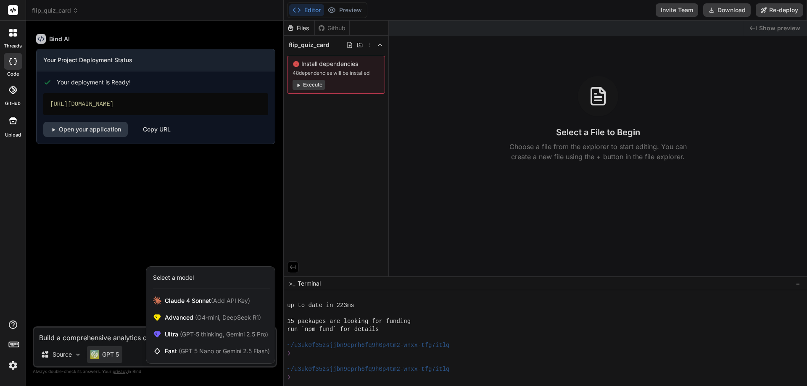
click at [124, 305] on div at bounding box center [403, 193] width 807 height 386
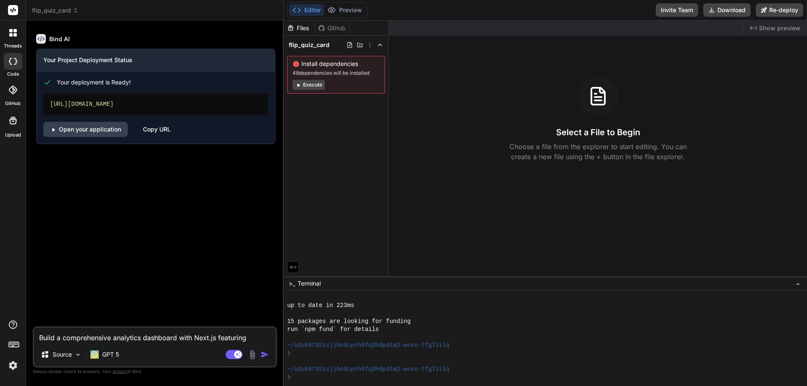
click at [14, 65] on div at bounding box center [13, 61] width 19 height 17
click at [182, 232] on div "Bind AI Your Project Deployment Status Your deployment is Ready! https://flipqu…" at bounding box center [155, 176] width 243 height 299
click at [13, 57] on div at bounding box center [13, 61] width 19 height 17
type textarea "x"
click at [63, 13] on span "flip_quiz_card" at bounding box center [55, 10] width 47 height 8
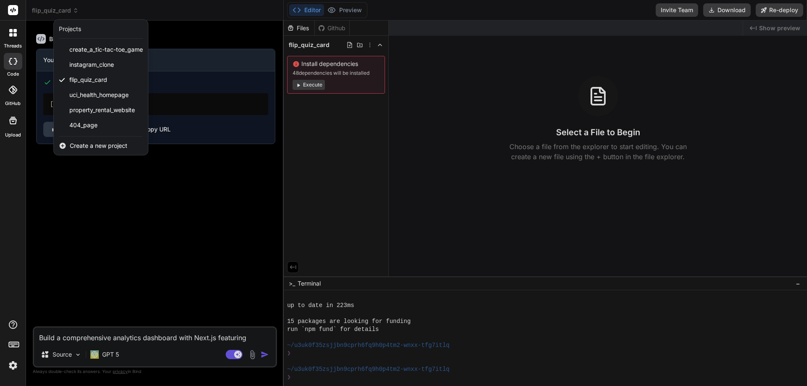
click at [84, 143] on span "Create a new project" at bounding box center [99, 146] width 58 height 8
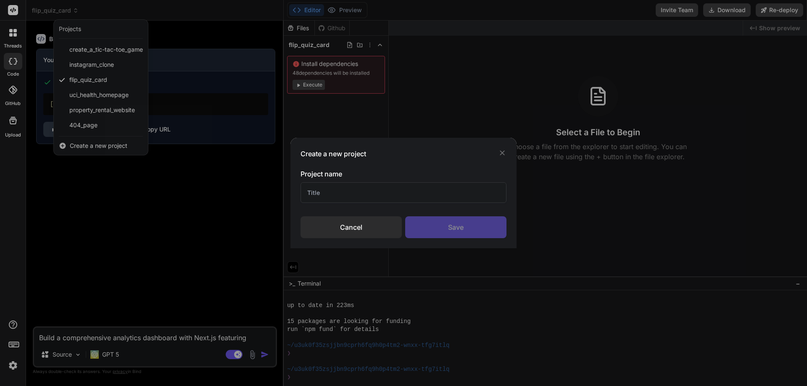
click at [342, 195] on input "text" at bounding box center [404, 192] width 206 height 21
type input "Analystics Dashboard"
click at [434, 218] on div "Save" at bounding box center [455, 228] width 101 height 22
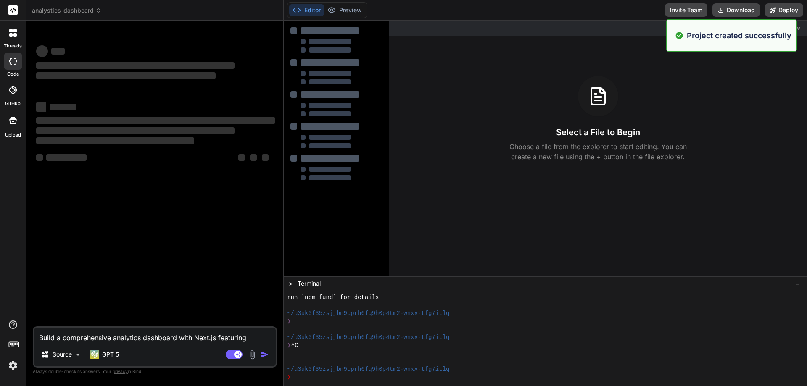
scroll to position [248, 0]
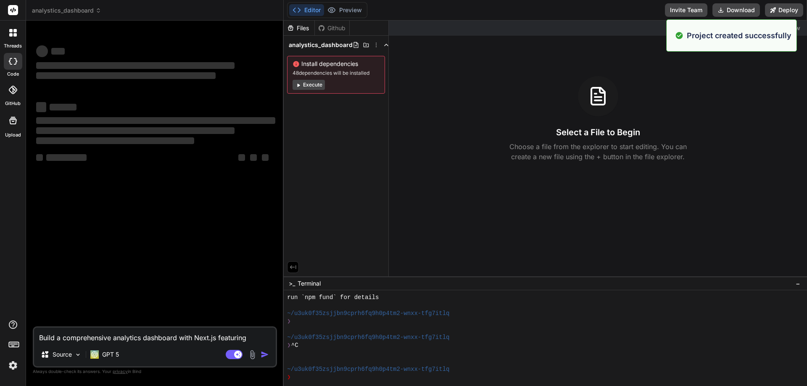
type textarea "x"
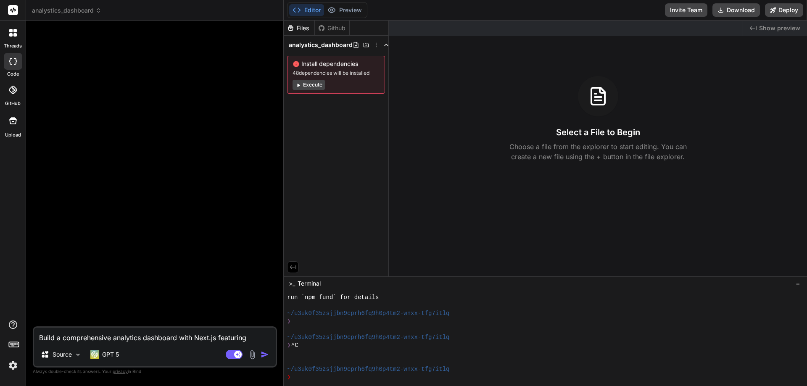
click at [106, 336] on textarea "Build a comprehensive analytics dashboard with Next.js featuring interactive ch…" at bounding box center [155, 335] width 242 height 15
paste textarea "Build a comprehensive analytics dashboard with Next.js featuring interactive ch…"
type textarea "Build a comprehensive analytics dashboard with Next.js featuring interactive ch…"
type textarea "x"
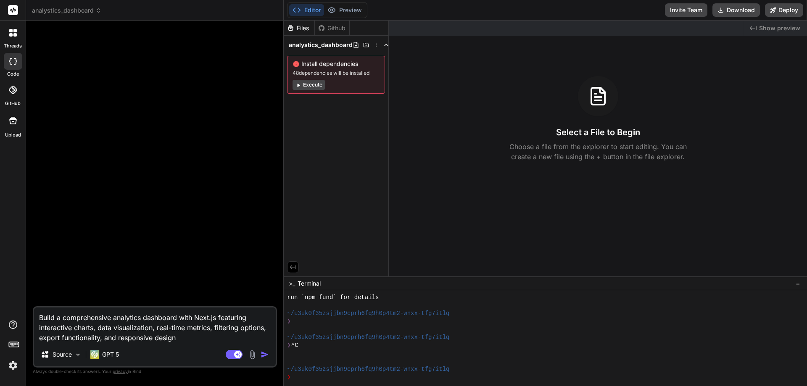
type textarea "Build a comprehensive analytics dashboard with Next.js featuring interactive ch…"
click at [265, 352] on img "button" at bounding box center [265, 355] width 8 height 8
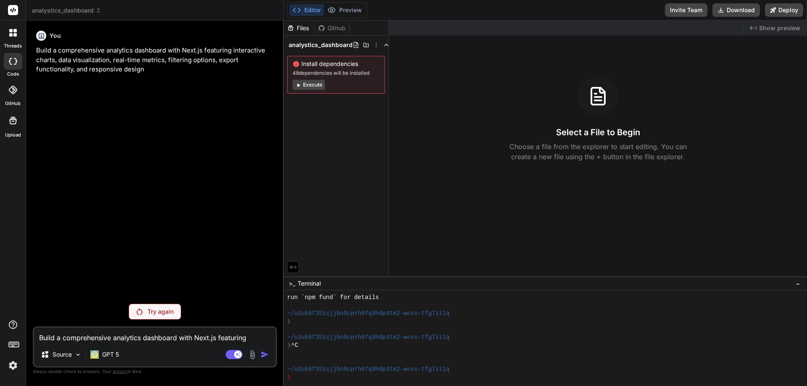
click at [315, 87] on button "Execute" at bounding box center [309, 85] width 32 height 10
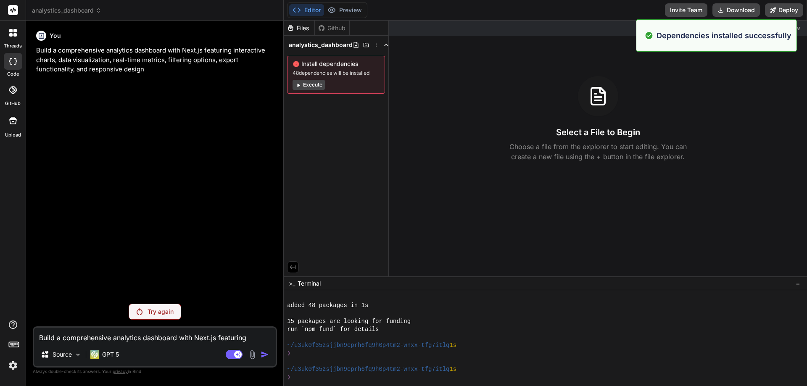
scroll to position [368, 0]
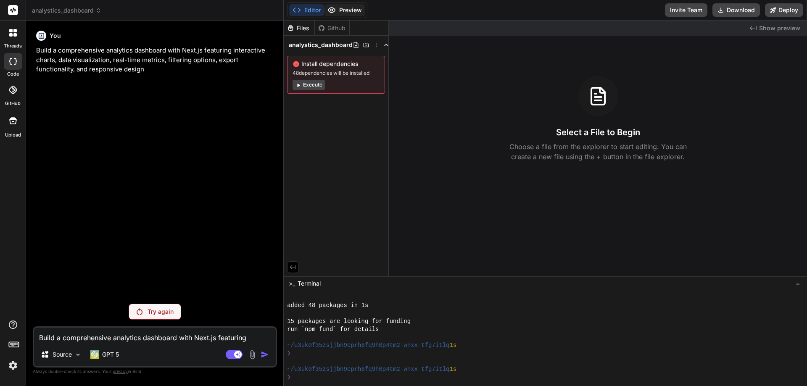
click at [348, 13] on button "Preview" at bounding box center [344, 10] width 41 height 12
click at [299, 31] on div "Files" at bounding box center [299, 28] width 31 height 8
click at [330, 30] on div "Github" at bounding box center [332, 28] width 34 height 8
click at [307, 31] on div "Files" at bounding box center [299, 28] width 31 height 8
click at [354, 47] on icon at bounding box center [356, 45] width 5 height 6
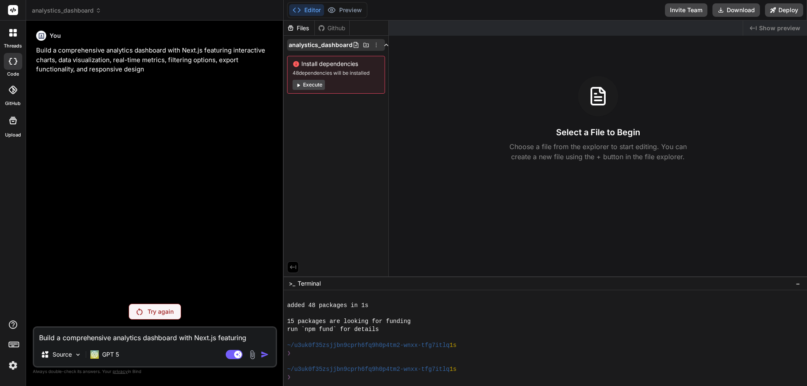
click at [373, 45] on icon at bounding box center [376, 45] width 7 height 7
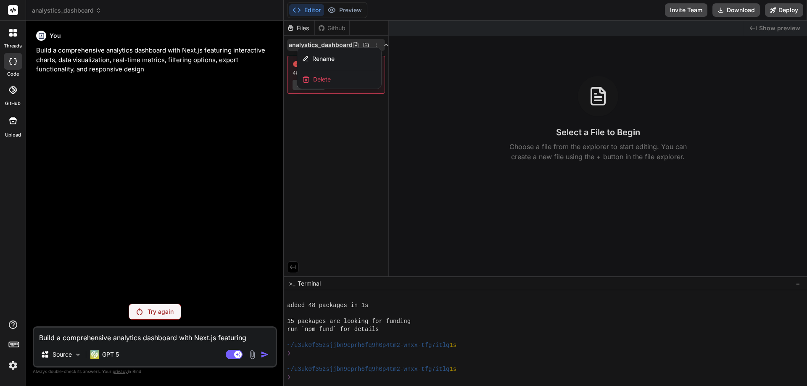
click at [373, 45] on div at bounding box center [546, 204] width 524 height 366
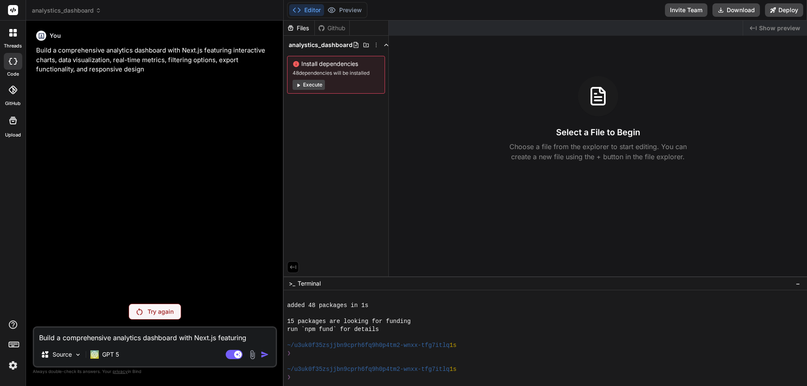
click at [373, 45] on icon at bounding box center [376, 45] width 7 height 7
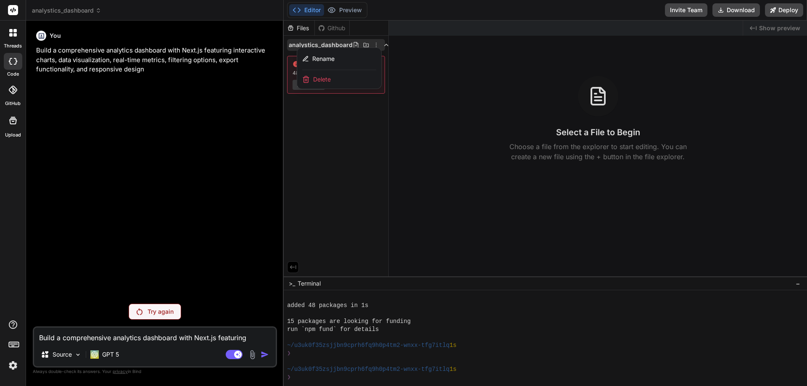
click at [337, 79] on div "Delete" at bounding box center [339, 79] width 84 height 19
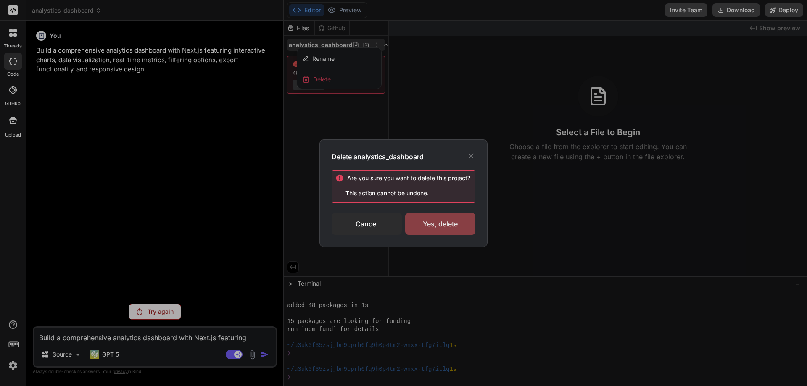
click at [434, 226] on div "Yes, delete" at bounding box center [440, 224] width 70 height 22
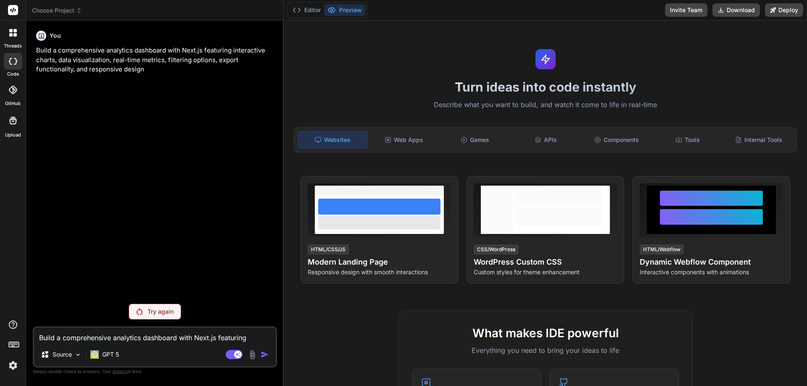
type textarea "x"
click at [151, 317] on div "Try again" at bounding box center [155, 312] width 53 height 16
click at [117, 358] on p "GPT 5" at bounding box center [110, 355] width 17 height 8
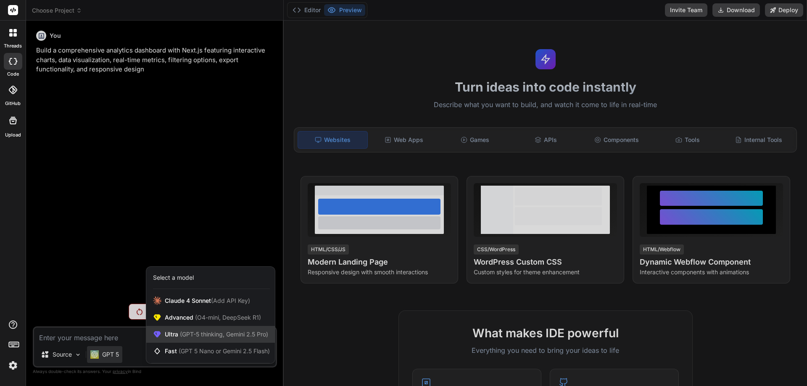
click at [209, 338] on span "(GPT-5 thinking, Gemini 2.5 Pro)" at bounding box center [223, 334] width 90 height 7
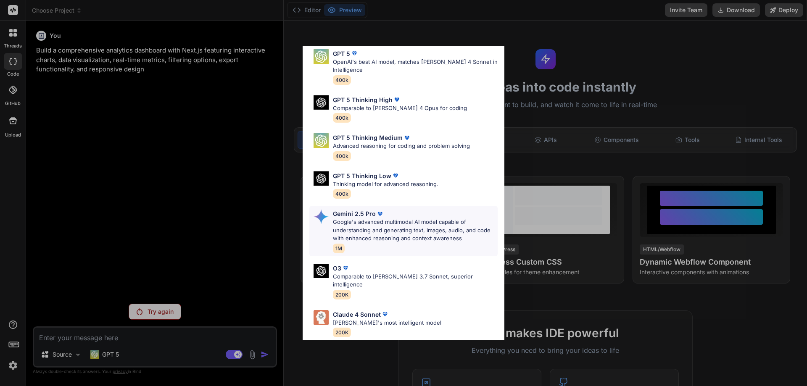
scroll to position [68, 0]
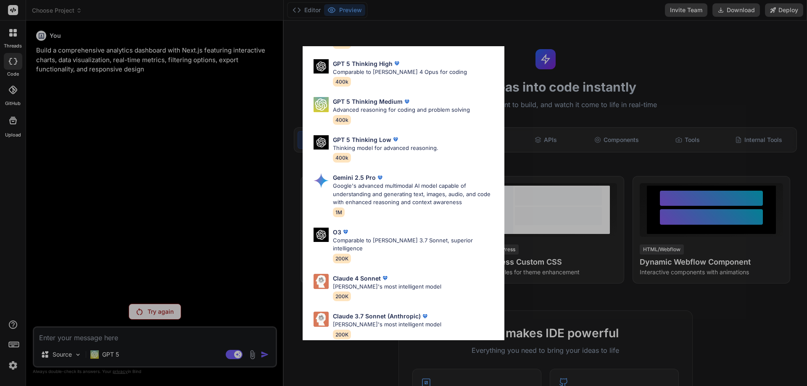
click at [155, 320] on div "Ultra Models GPT 5 OpenAI's best AI model, matches [PERSON_NAME] 4 Sonnet in In…" at bounding box center [403, 193] width 807 height 386
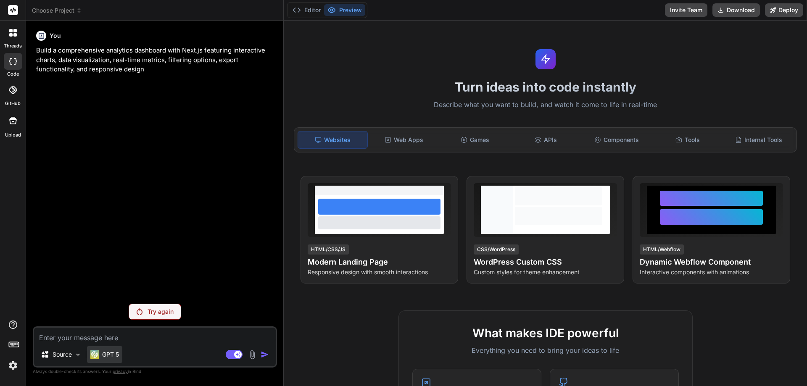
click at [107, 352] on p "GPT 5" at bounding box center [110, 355] width 17 height 8
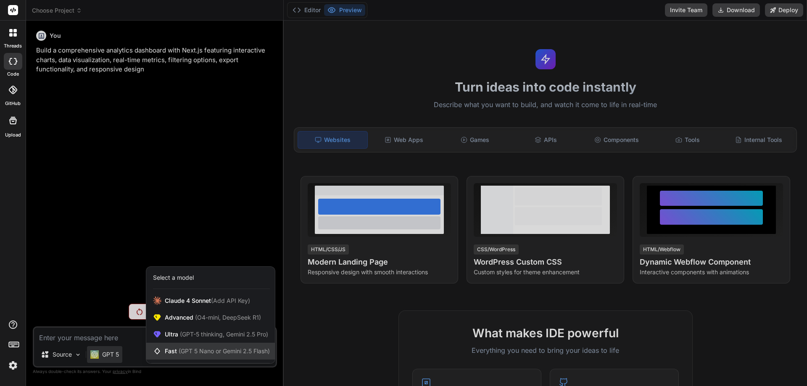
click at [216, 354] on span "(GPT 5 Nano or Gemini 2.5 Flash)" at bounding box center [224, 351] width 91 height 7
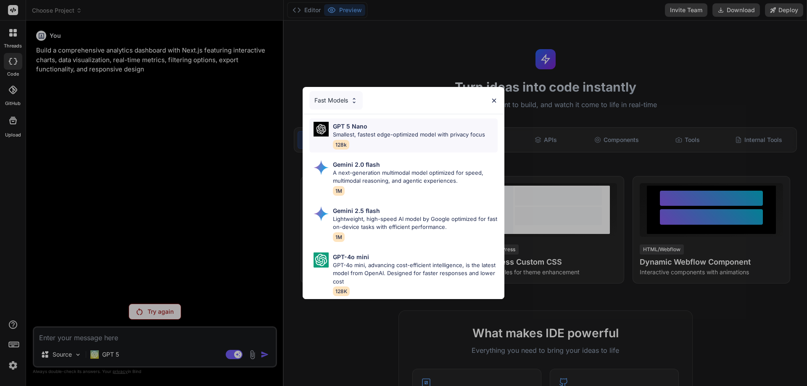
click at [390, 134] on p "Smallest, fastest edge-optimized model with privacy focus" at bounding box center [409, 135] width 152 height 8
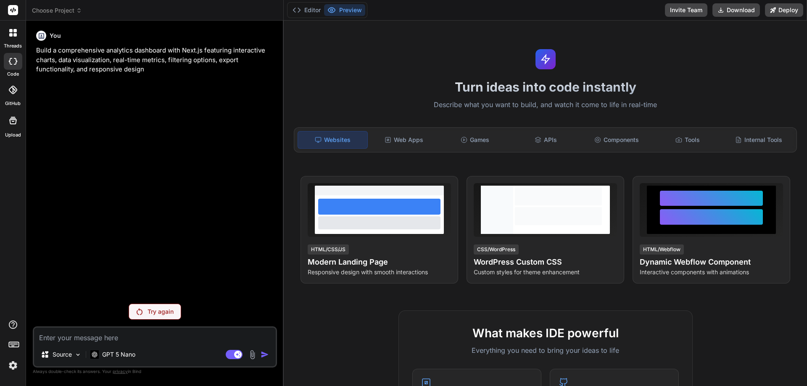
click at [150, 318] on div "Try again" at bounding box center [155, 312] width 53 height 16
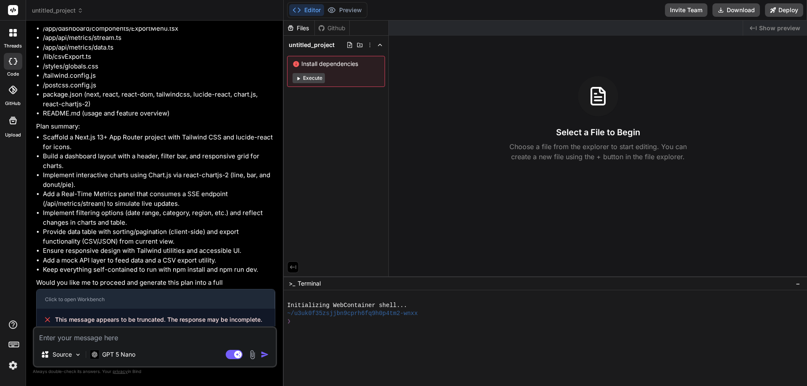
scroll to position [195, 0]
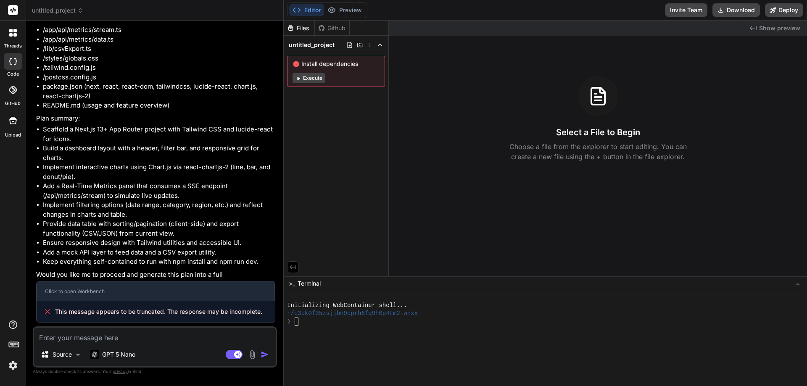
click at [450, 226] on div "Created with Pixso. Show preview Select a File to Begin Choose a file from the …" at bounding box center [598, 149] width 418 height 256
click at [780, 7] on button "Deploy" at bounding box center [784, 9] width 38 height 13
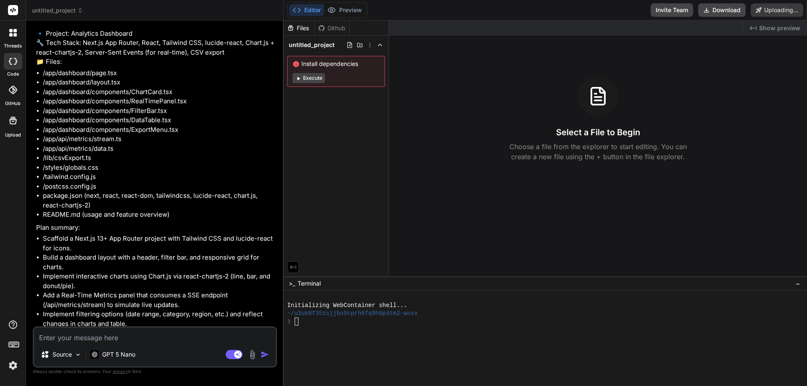
scroll to position [47, 0]
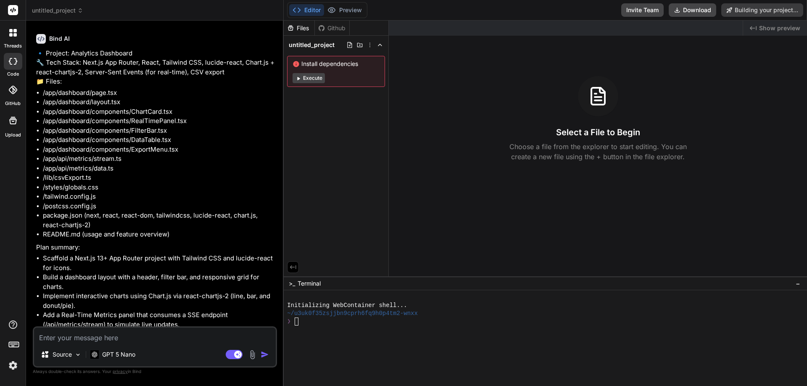
click at [306, 73] on div "Install dependencies Execute" at bounding box center [336, 71] width 98 height 31
click at [306, 73] on button "Execute" at bounding box center [309, 78] width 32 height 10
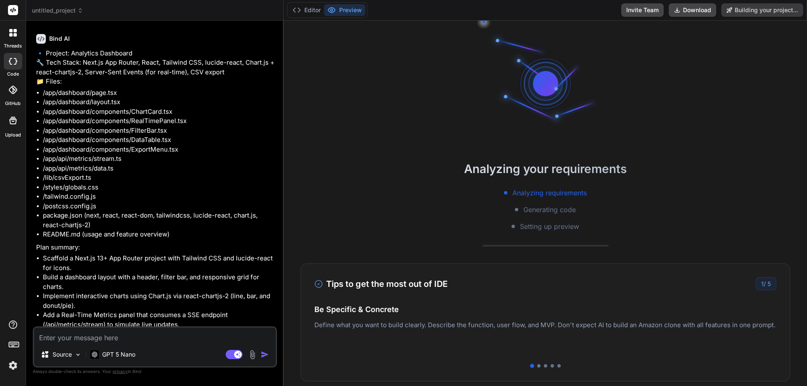
scroll to position [40, 0]
type textarea "x"
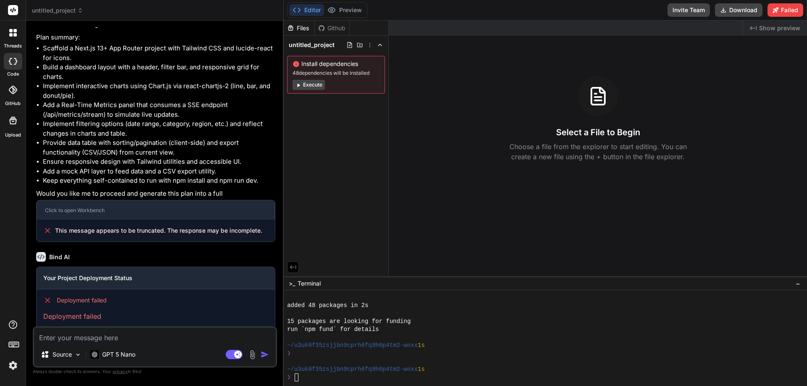
scroll to position [292, 0]
